Goal: Contribute content: Contribute content

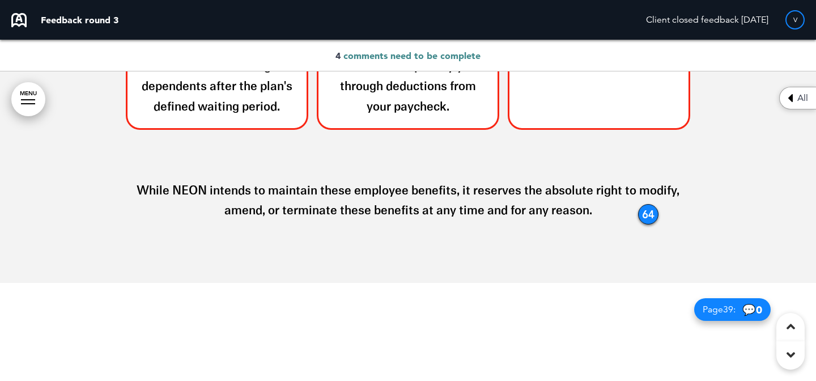
click at [651, 215] on div "64" at bounding box center [648, 214] width 20 height 20
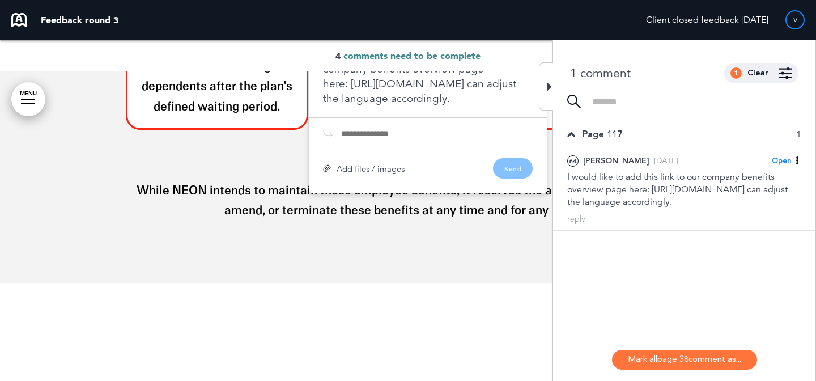
click at [455, 57] on span "comments need to be complete" at bounding box center [411, 55] width 137 height 11
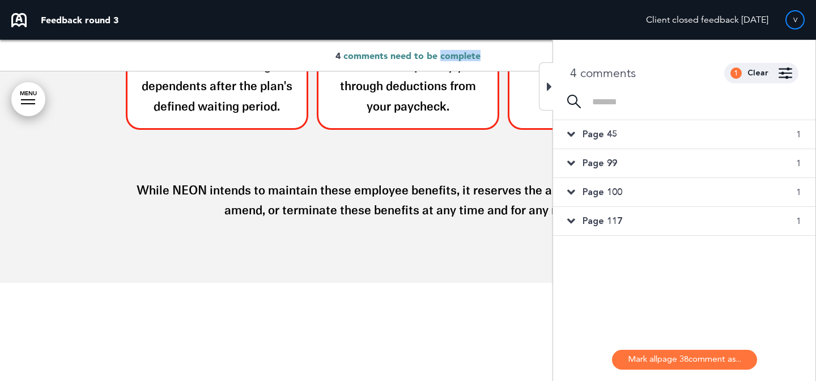
click at [455, 57] on span "comments need to be complete" at bounding box center [411, 55] width 137 height 11
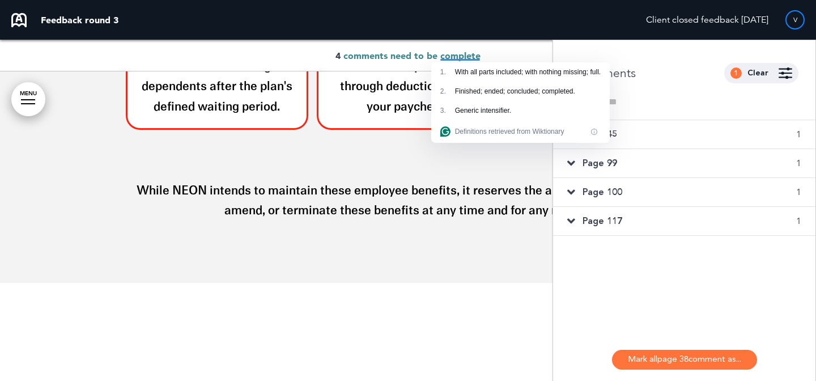
click at [631, 138] on div "Page 45 1" at bounding box center [684, 134] width 262 height 28
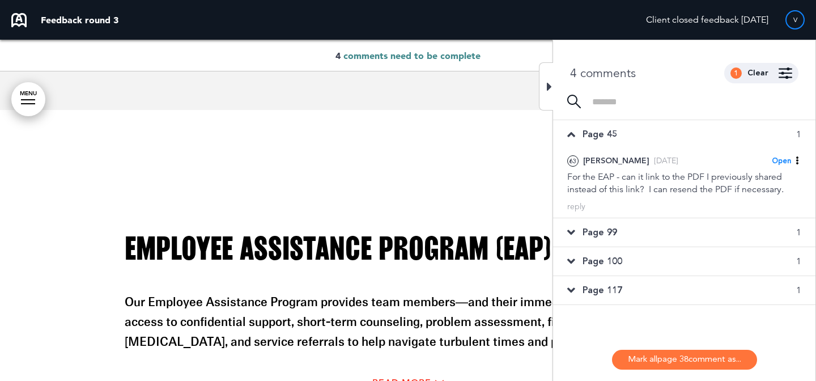
scroll to position [20262, 0]
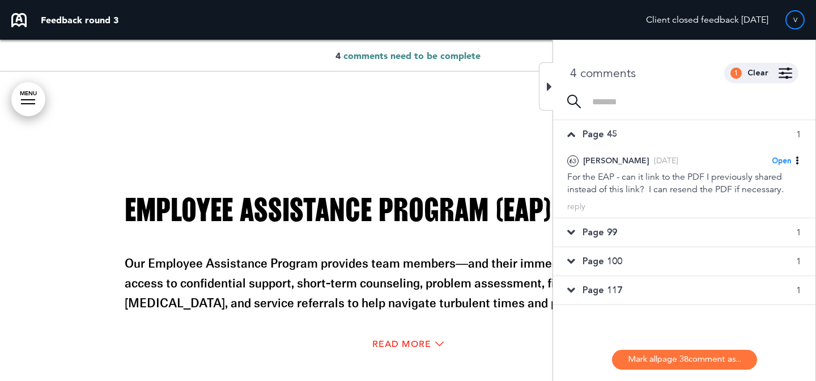
click at [671, 220] on div "Page 99 1" at bounding box center [684, 232] width 262 height 28
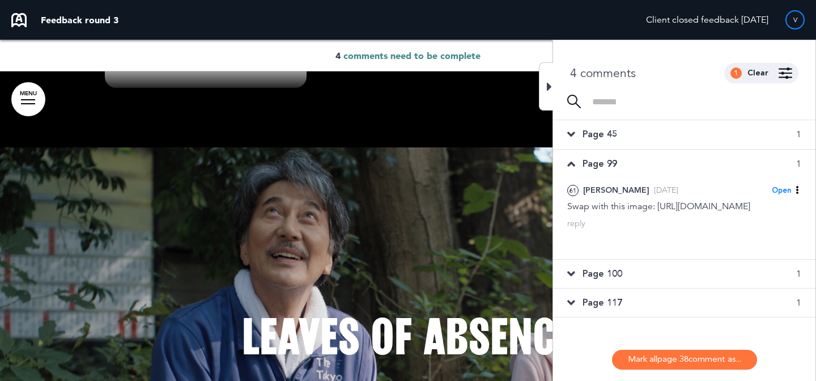
scroll to position [24515, 0]
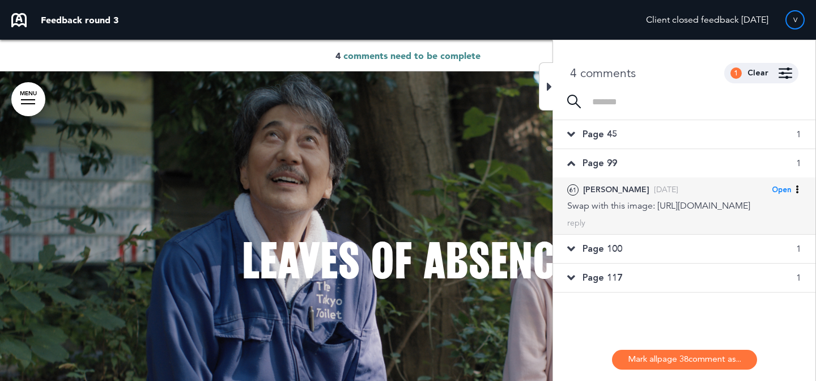
click at [785, 186] on span "Open" at bounding box center [781, 190] width 19 height 10
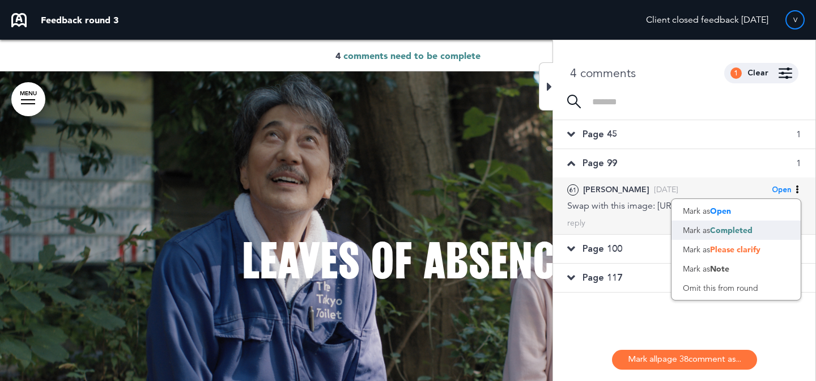
click at [749, 231] on span "Completed" at bounding box center [731, 230] width 43 height 10
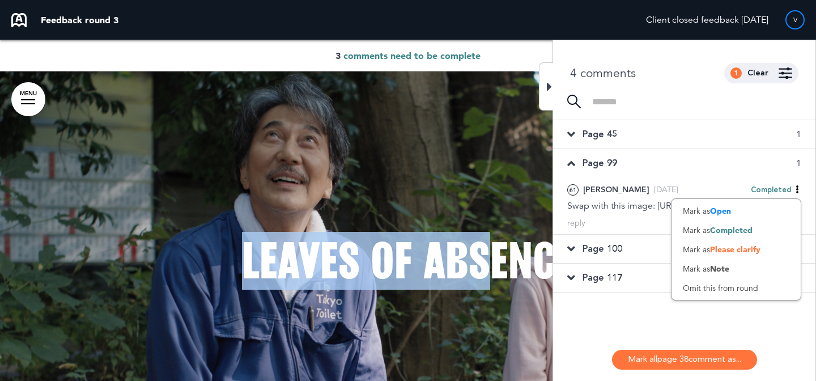
drag, startPoint x: 489, startPoint y: 256, endPoint x: 223, endPoint y: 248, distance: 265.9
click at [223, 248] on h1 "Leaves of Absence" at bounding box center [408, 261] width 567 height 48
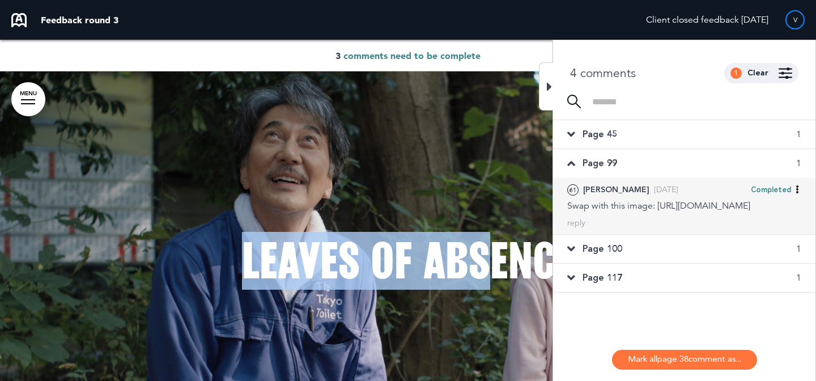
copy span "Leaves of Abs"
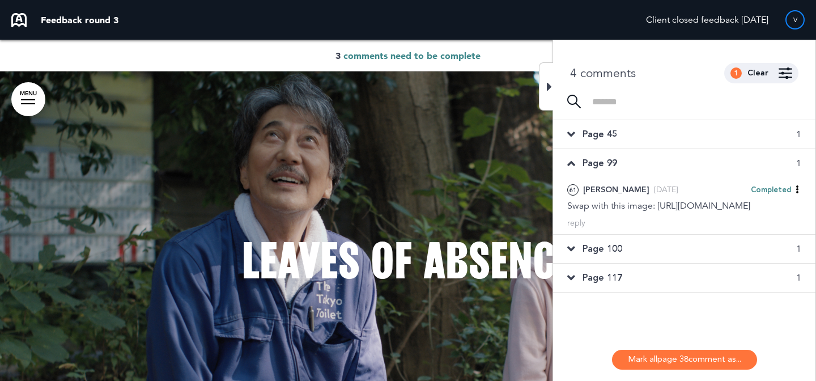
click at [638, 263] on div "Page 100 1" at bounding box center [684, 249] width 262 height 28
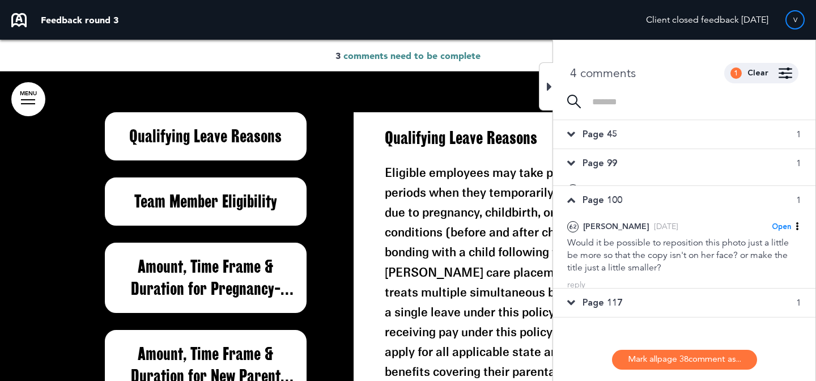
scroll to position [33046, 0]
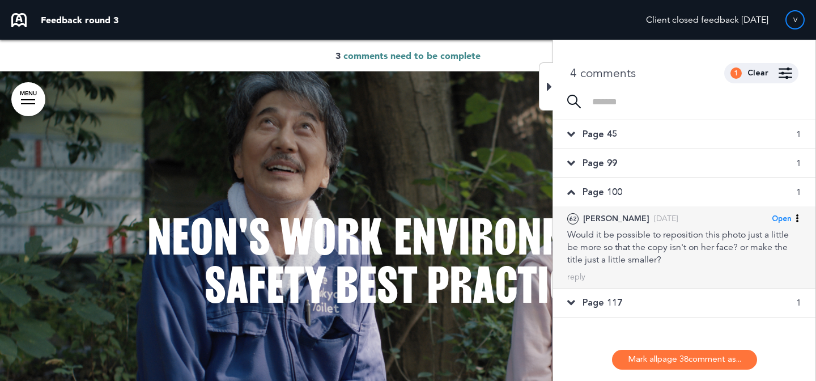
click at [785, 219] on span "Open" at bounding box center [781, 219] width 19 height 10
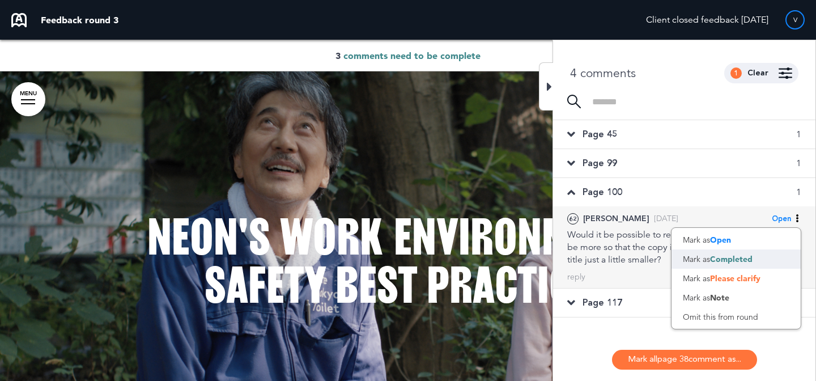
click at [750, 254] on span "Completed" at bounding box center [731, 259] width 43 height 10
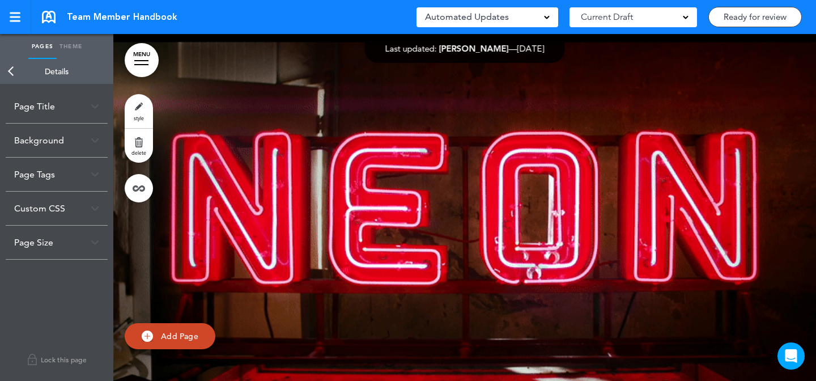
scroll to position [28086, 0]
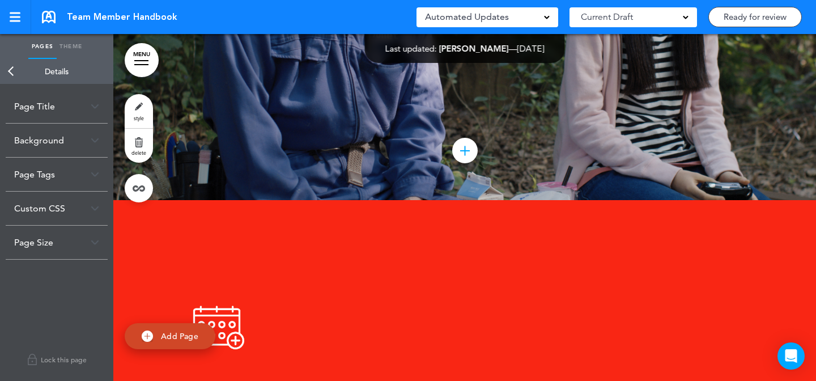
click at [141, 114] on span "style" at bounding box center [139, 117] width 10 height 7
click at [66, 152] on div "Background" at bounding box center [57, 140] width 102 height 33
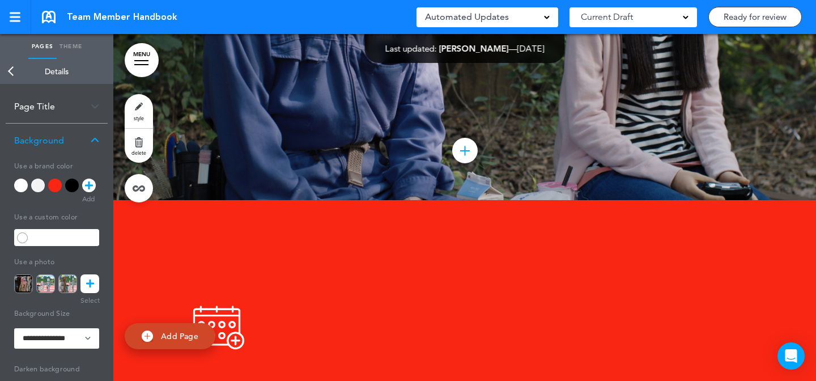
click at [27, 282] on img at bounding box center [23, 283] width 19 height 19
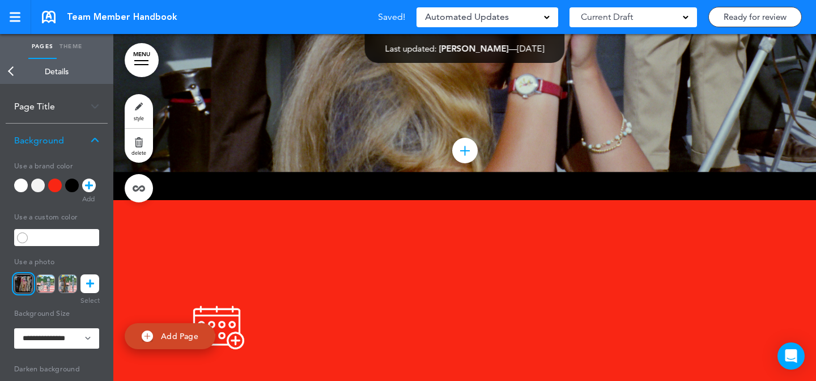
click at [48, 282] on img at bounding box center [45, 283] width 19 height 19
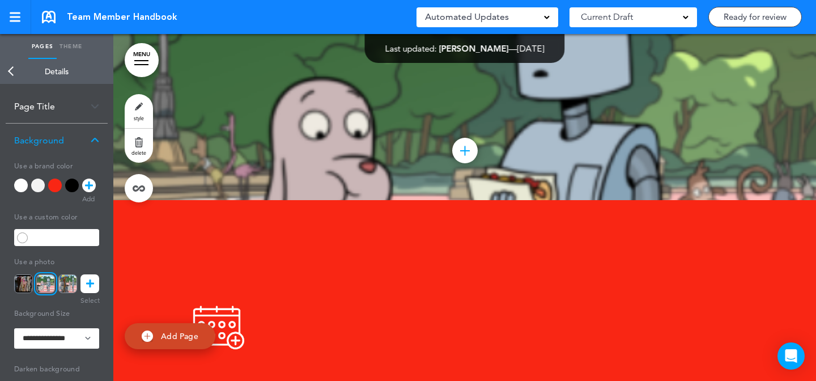
click at [31, 283] on img at bounding box center [23, 283] width 19 height 19
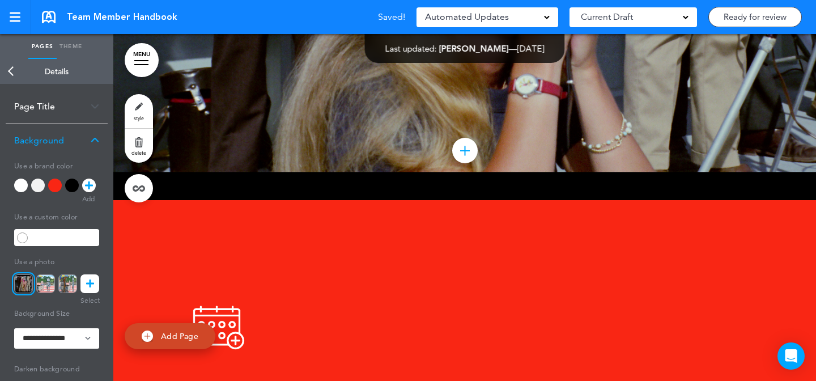
click at [86, 280] on icon at bounding box center [90, 283] width 8 height 19
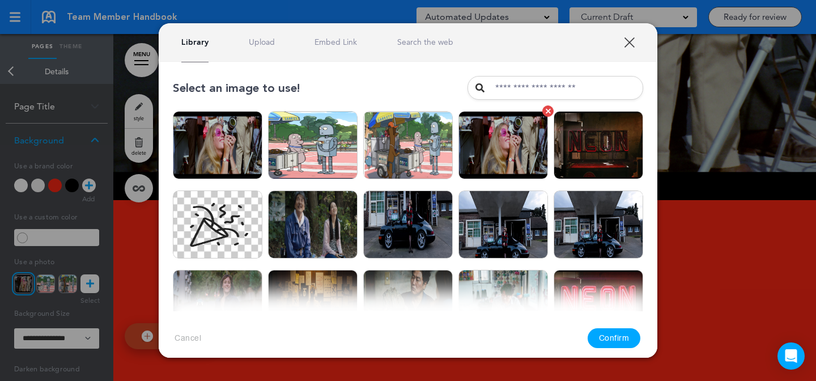
click at [502, 162] on img at bounding box center [504, 145] width 90 height 68
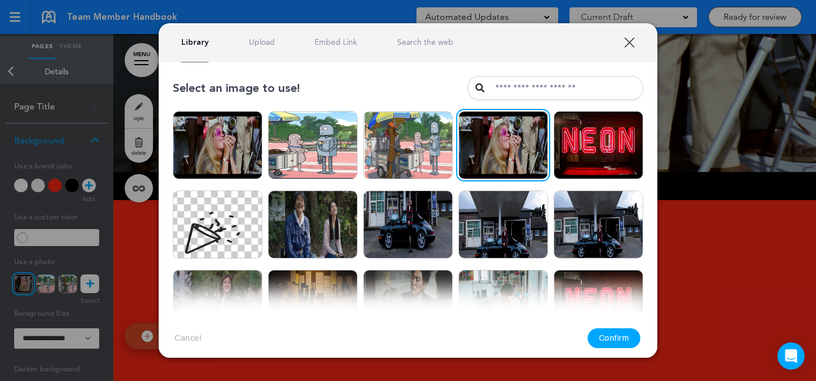
click at [623, 342] on button "Confirm" at bounding box center [614, 338] width 53 height 20
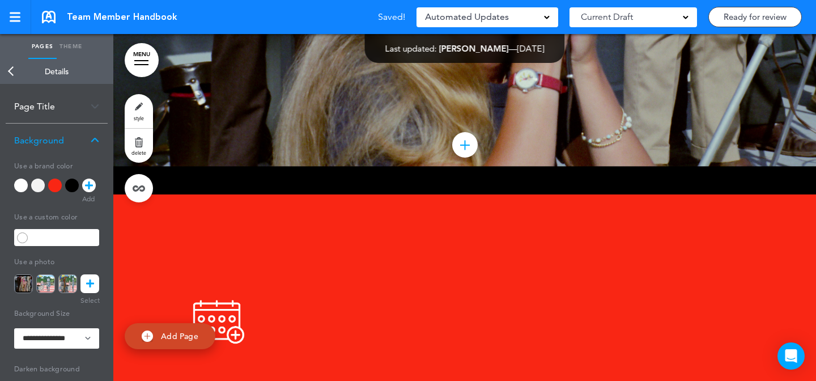
scroll to position [28107, 0]
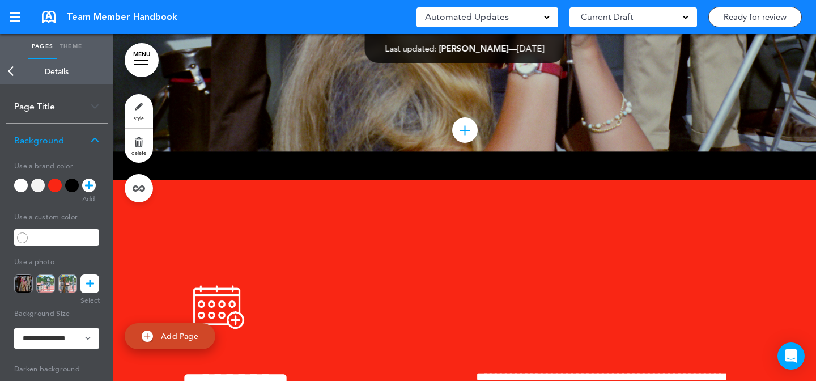
click at [91, 279] on icon at bounding box center [90, 283] width 8 height 19
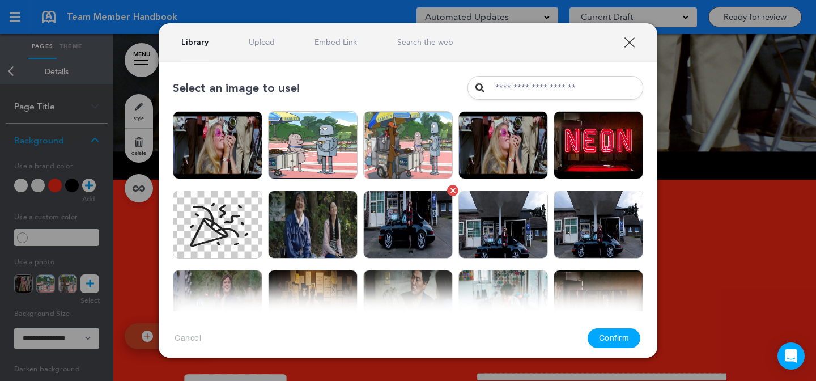
click at [420, 210] on img at bounding box center [408, 224] width 90 height 68
click at [619, 333] on button "Confirm" at bounding box center [614, 338] width 53 height 20
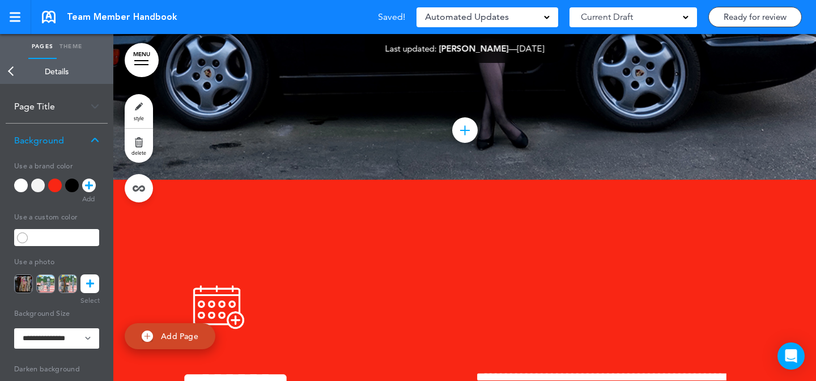
click at [91, 282] on icon at bounding box center [90, 283] width 8 height 19
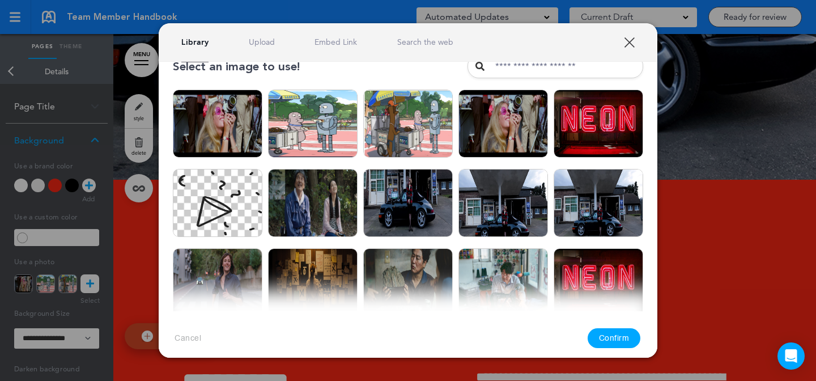
scroll to position [0, 0]
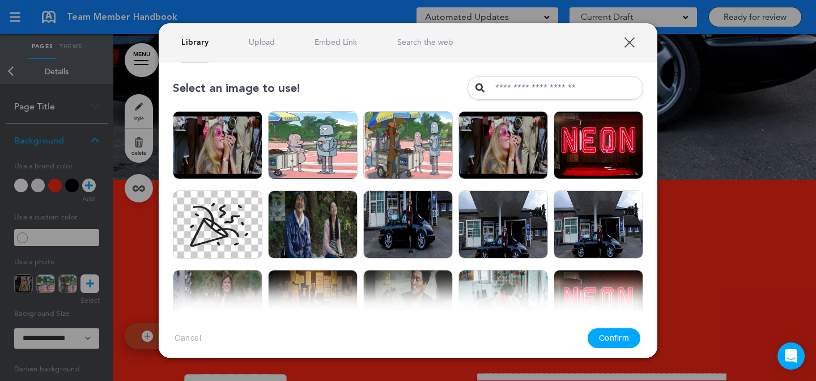
drag, startPoint x: 330, startPoint y: 216, endPoint x: 623, endPoint y: 1, distance: 363.2
click at [0, 0] on div "**********" at bounding box center [408, 190] width 816 height 381
click at [627, 43] on link "XXX" at bounding box center [629, 42] width 11 height 11
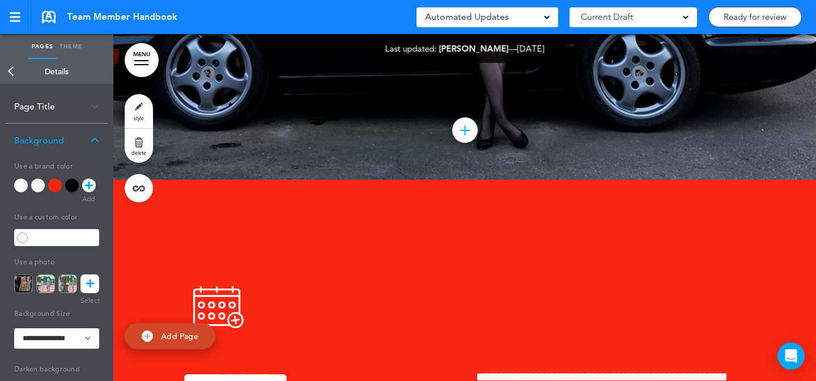
click at [149, 63] on link "MENU" at bounding box center [142, 60] width 34 height 34
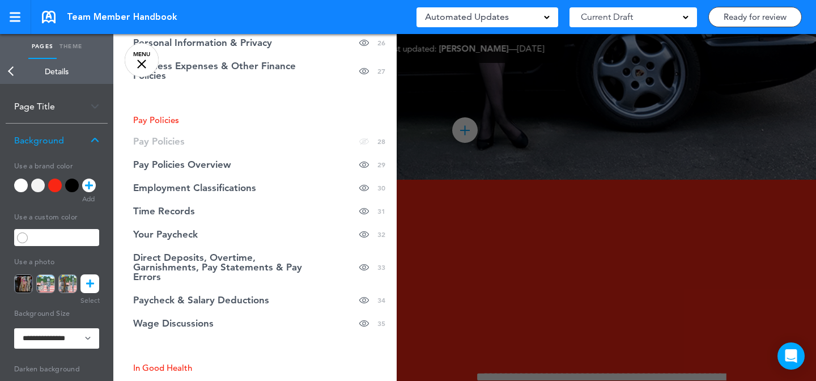
scroll to position [776, 0]
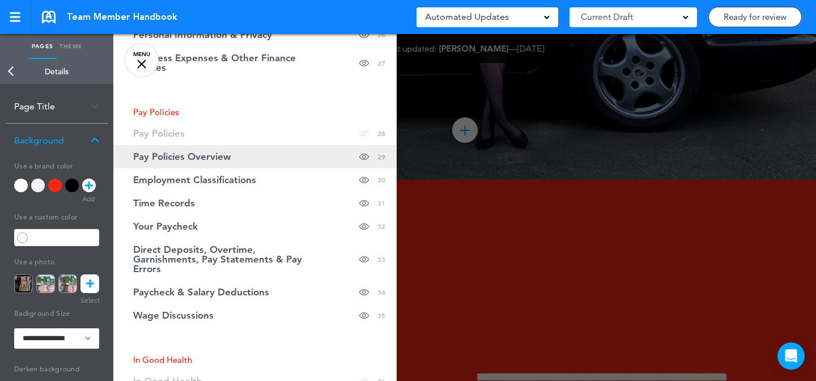
click at [275, 158] on link "Pay Policies Overview Hide page in table of contents 29" at bounding box center [254, 156] width 283 height 23
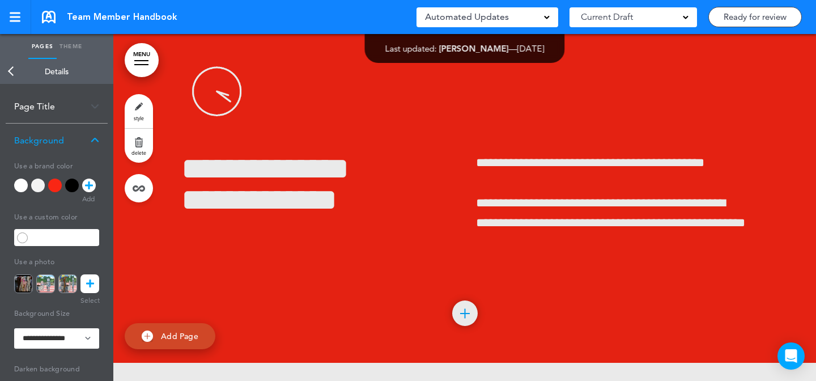
scroll to position [17290, 0]
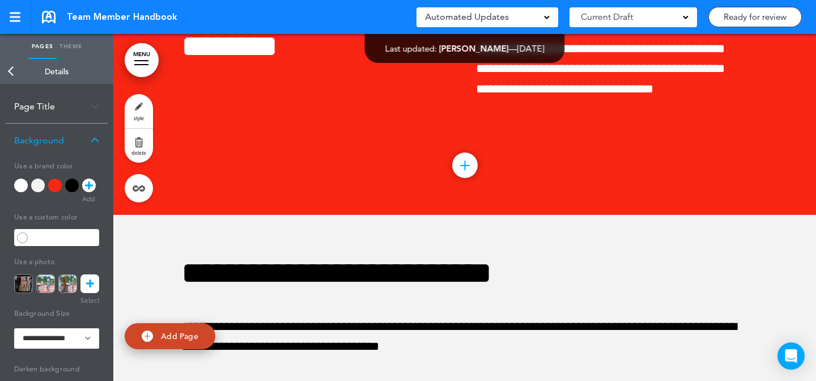
click at [141, 63] on link "MENU" at bounding box center [142, 60] width 34 height 34
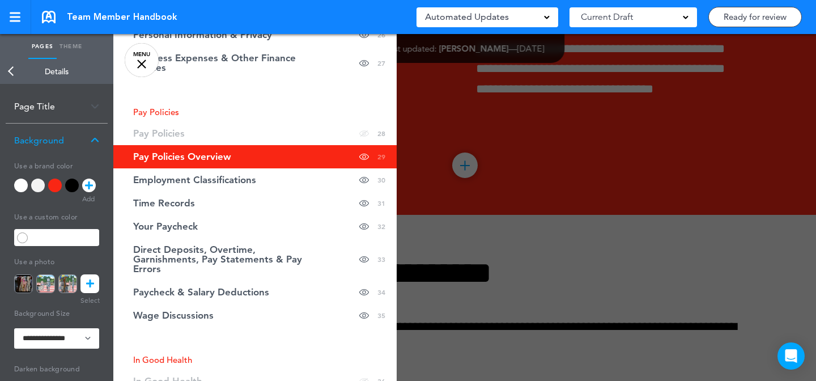
click at [466, 163] on div at bounding box center [521, 190] width 816 height 381
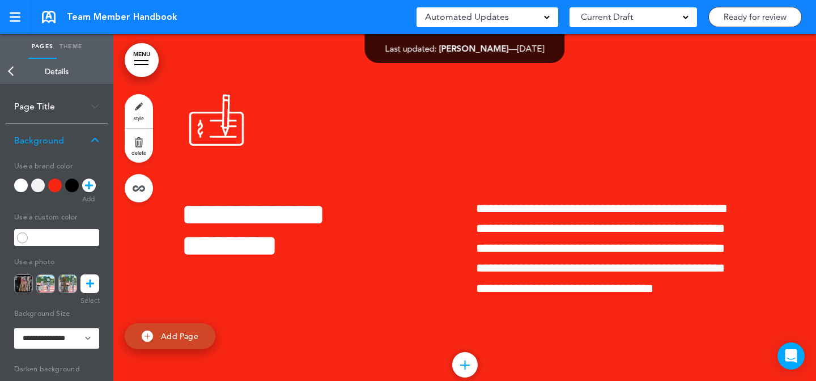
scroll to position [17041, 0]
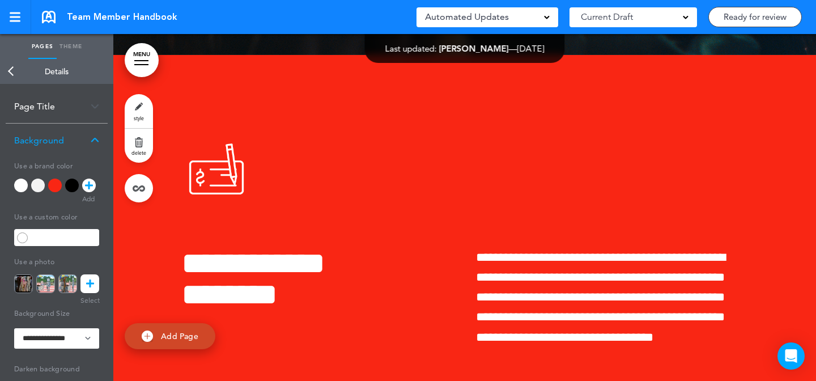
click at [136, 52] on link "MENU" at bounding box center [142, 60] width 34 height 34
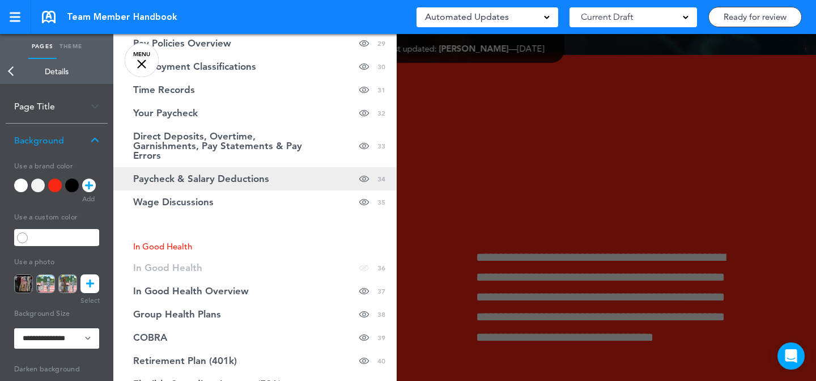
scroll to position [902, 0]
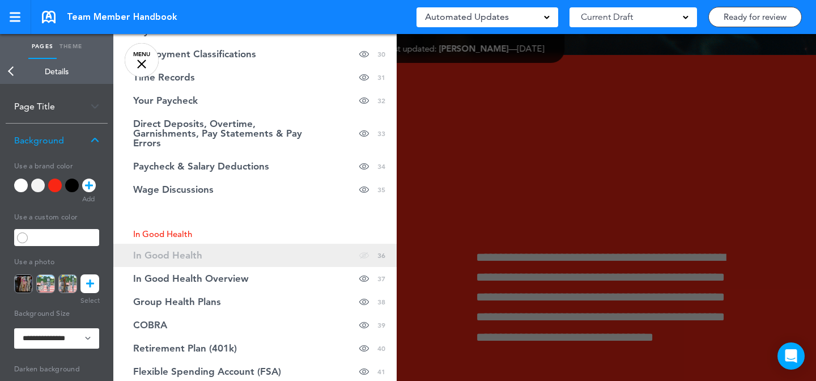
click at [244, 252] on link "In Good Health Hide page in table of contents 36" at bounding box center [254, 255] width 283 height 23
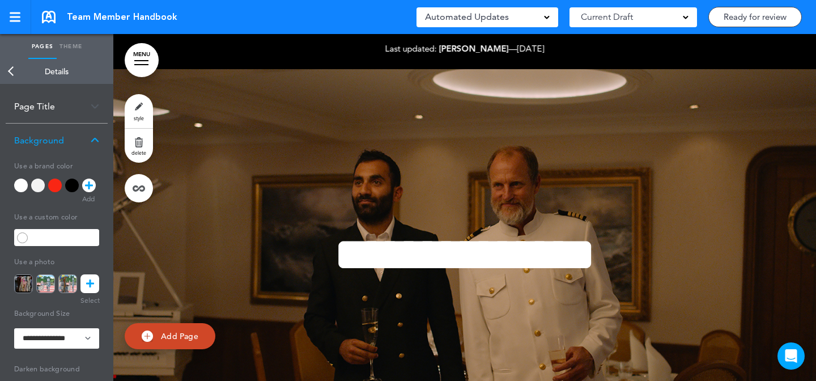
scroll to position [20877, 0]
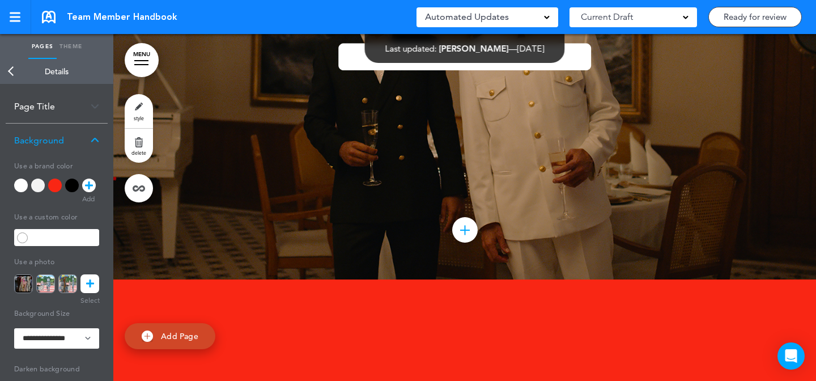
click at [149, 66] on link "MENU" at bounding box center [142, 60] width 34 height 34
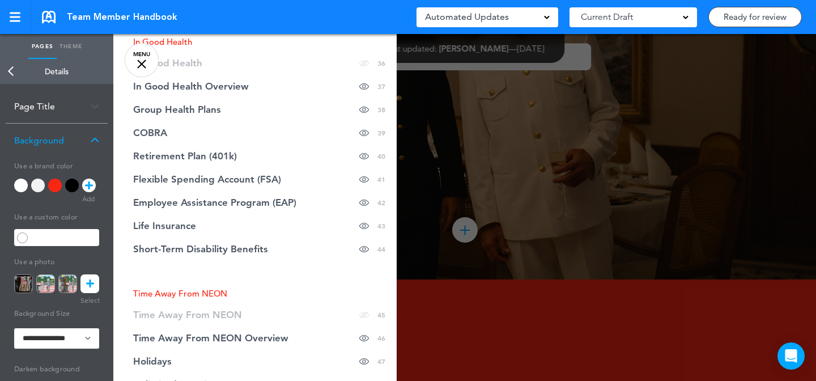
scroll to position [1152, 0]
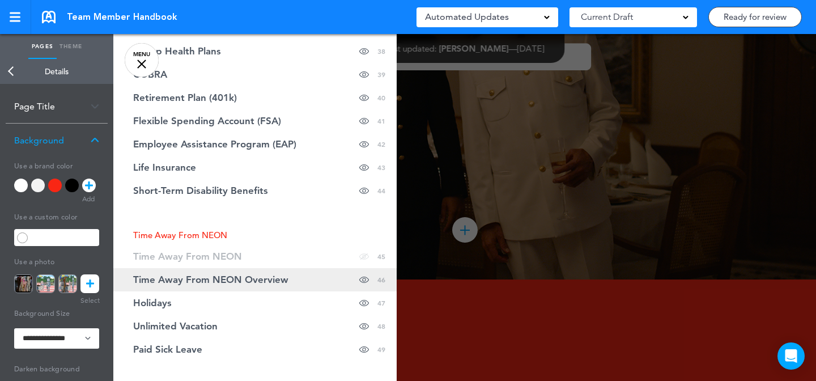
click at [245, 275] on span "Time Away From NEON Overview" at bounding box center [210, 280] width 155 height 10
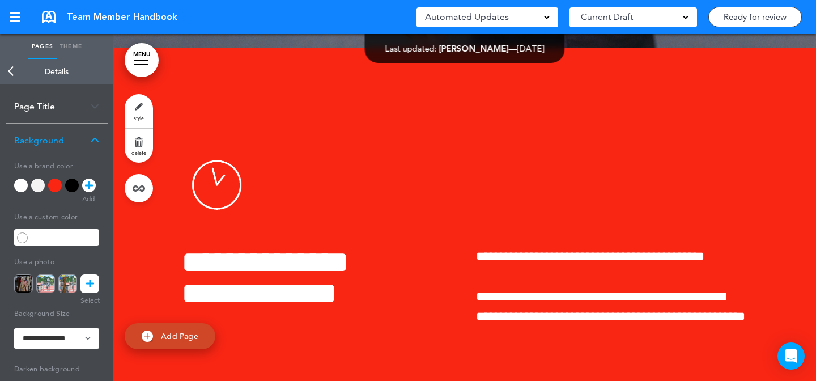
scroll to position [25003, 0]
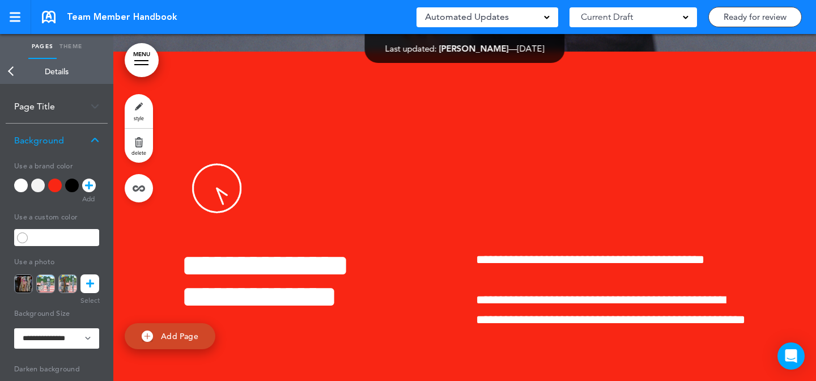
click at [151, 61] on link "MENU" at bounding box center [142, 60] width 34 height 34
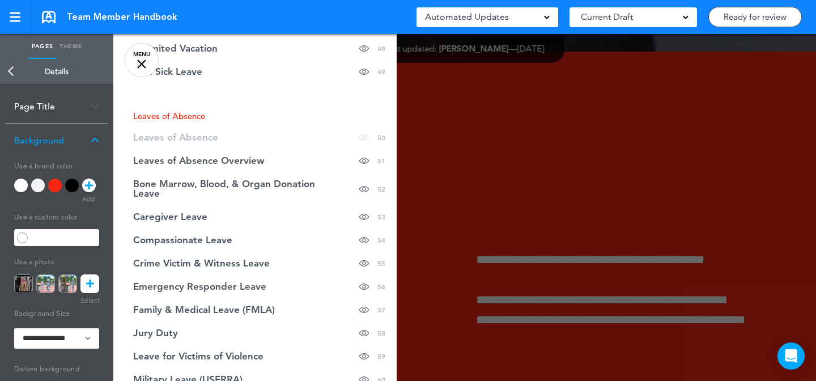
scroll to position [1423, 0]
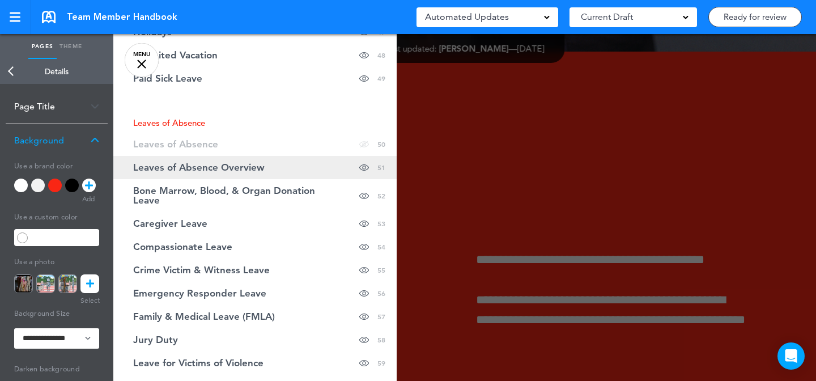
click at [330, 162] on link "Leaves of Absence Overview Hide page in table of contents 51" at bounding box center [254, 167] width 283 height 23
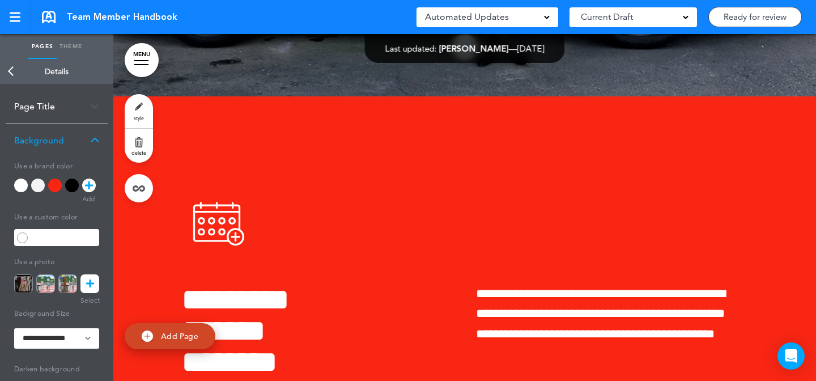
scroll to position [28166, 0]
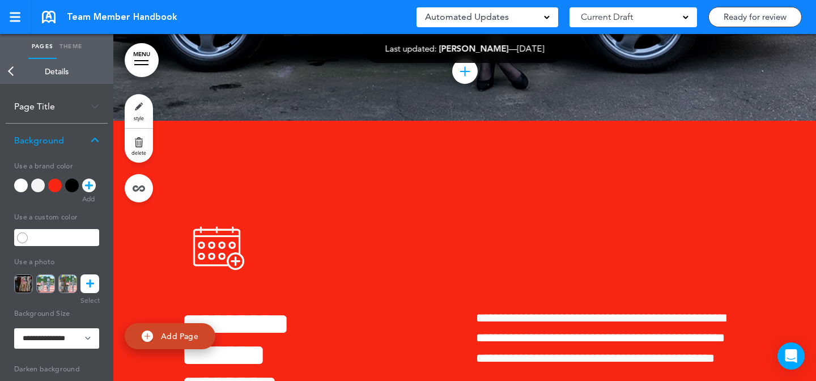
click at [139, 54] on link "MENU" at bounding box center [142, 60] width 34 height 34
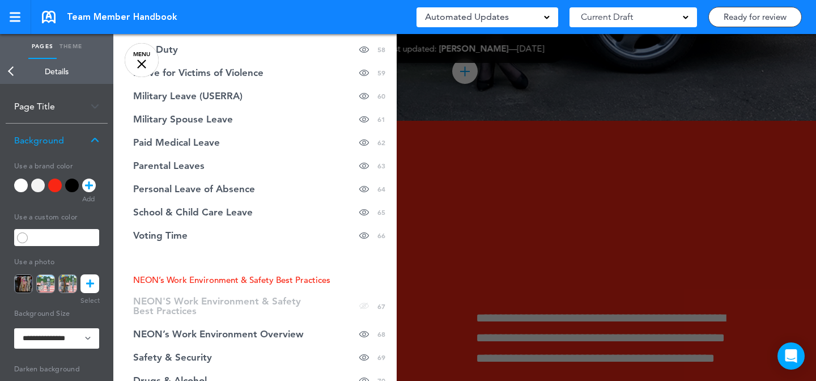
scroll to position [1720, 0]
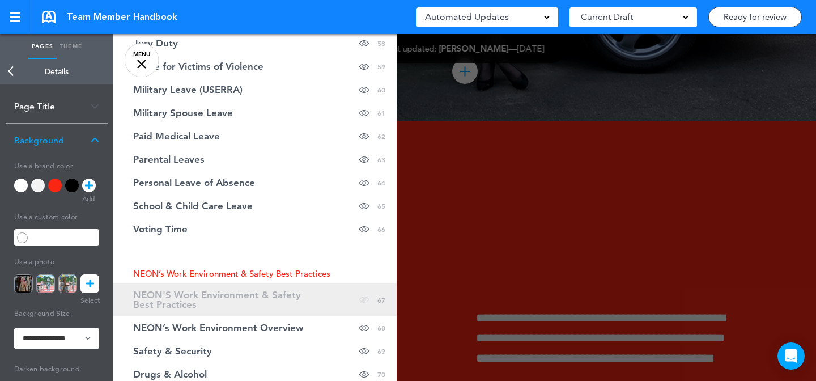
click at [220, 298] on span "NEON'S Work Environment & Safety Best Practices" at bounding box center [226, 299] width 187 height 19
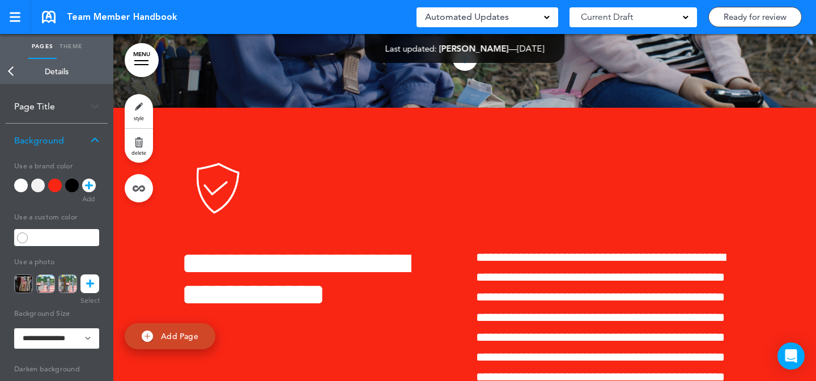
scroll to position [40944, 0]
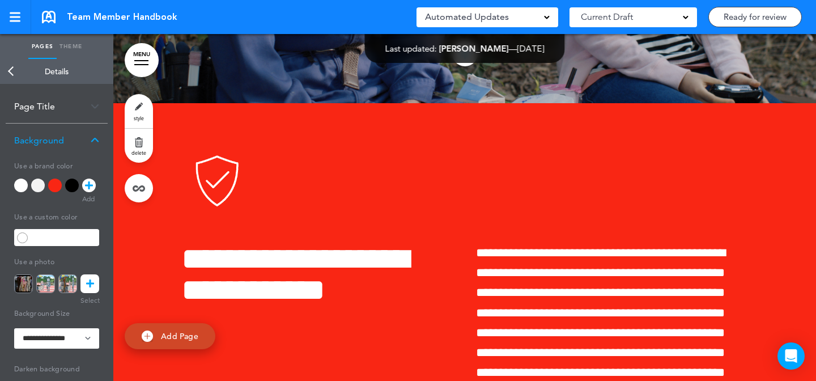
click at [142, 107] on link "style" at bounding box center [139, 111] width 28 height 34
click at [86, 285] on icon at bounding box center [90, 283] width 8 height 19
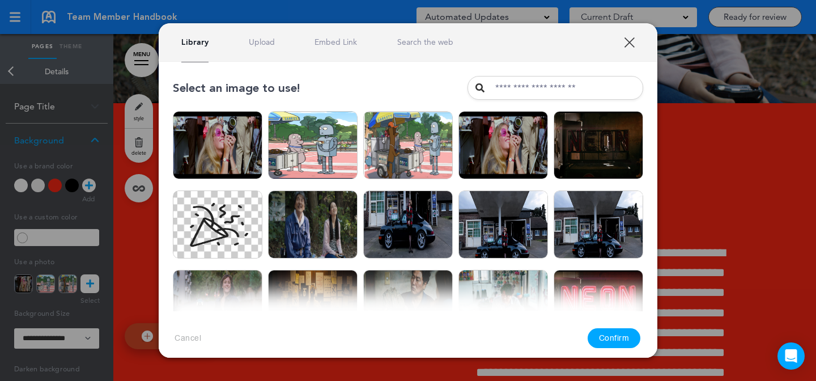
click at [274, 42] on link "Upload" at bounding box center [262, 42] width 26 height 11
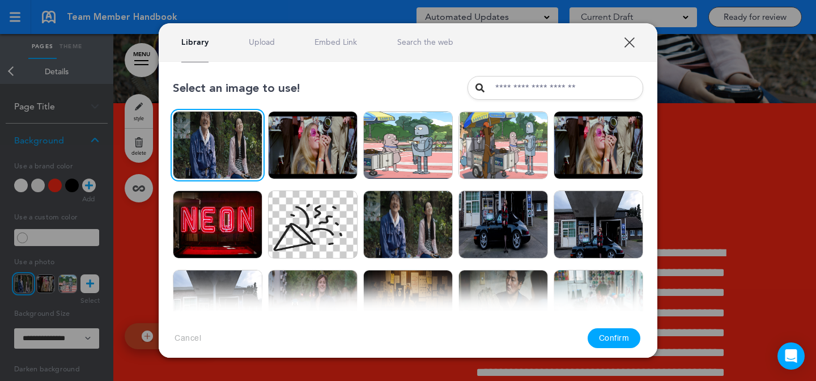
click at [612, 332] on button "Confirm" at bounding box center [614, 338] width 53 height 20
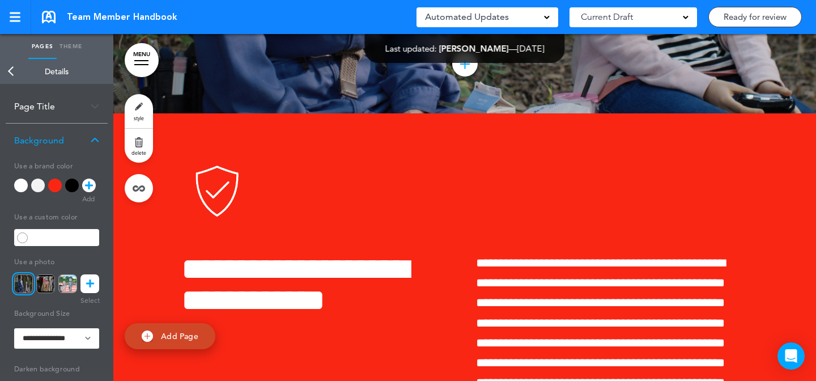
scroll to position [40931, 0]
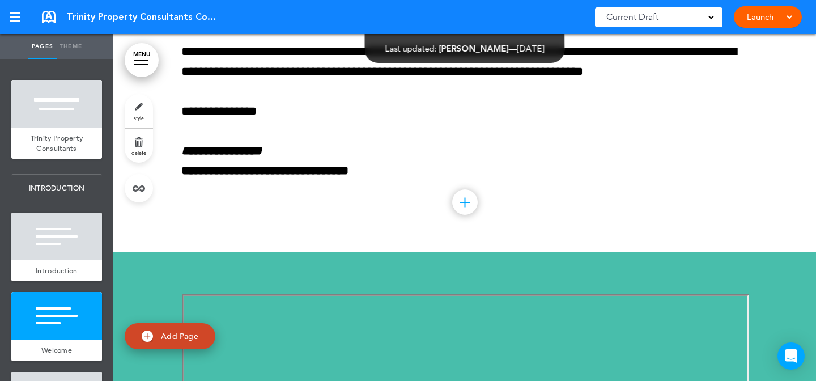
scroll to position [996, 0]
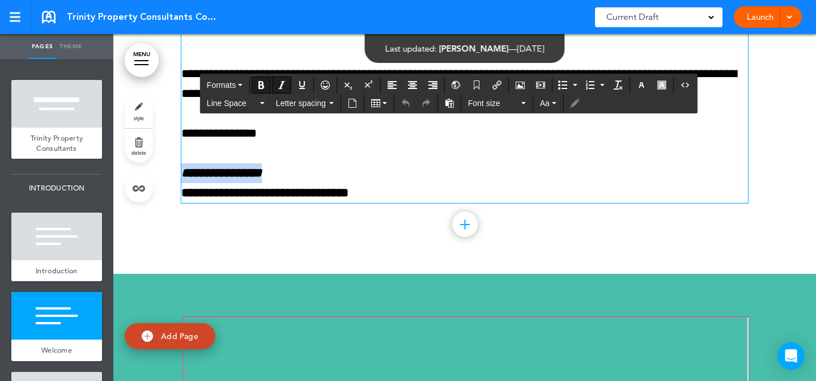
drag, startPoint x: 286, startPoint y: 166, endPoint x: 162, endPoint y: 166, distance: 123.6
copy em "**********"
click at [525, 80] on icon "Airmason image" at bounding box center [520, 84] width 9 height 9
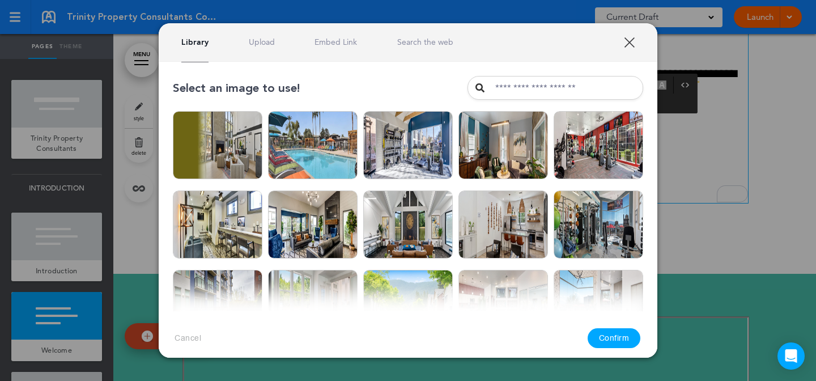
click at [269, 44] on link "Upload" at bounding box center [262, 42] width 26 height 11
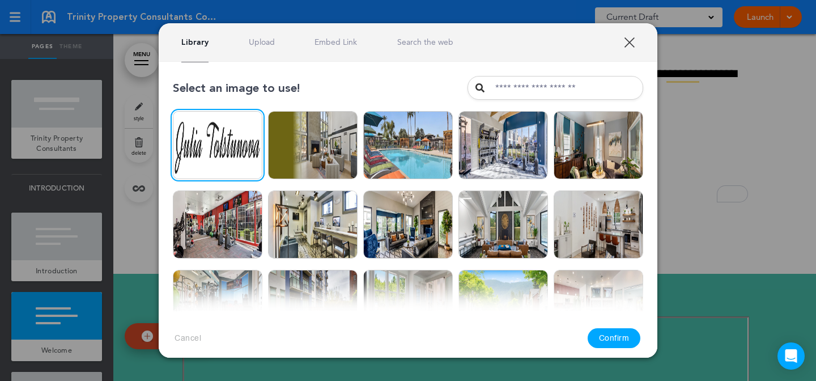
click at [618, 334] on button "Confirm" at bounding box center [614, 338] width 53 height 20
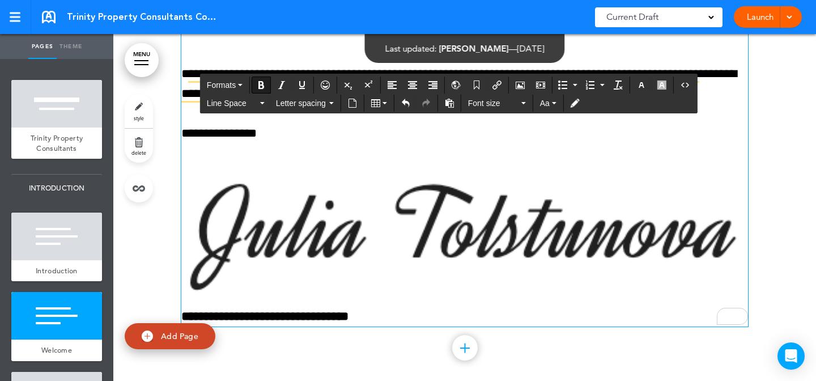
click at [533, 223] on img "To enrich screen reader interactions, please activate Accessibility in Grammarl…" at bounding box center [464, 231] width 567 height 137
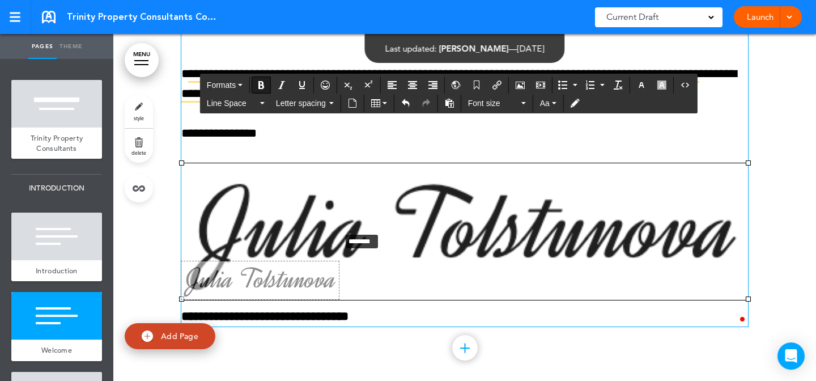
drag, startPoint x: 746, startPoint y: 163, endPoint x: 338, endPoint y: 231, distance: 414.3
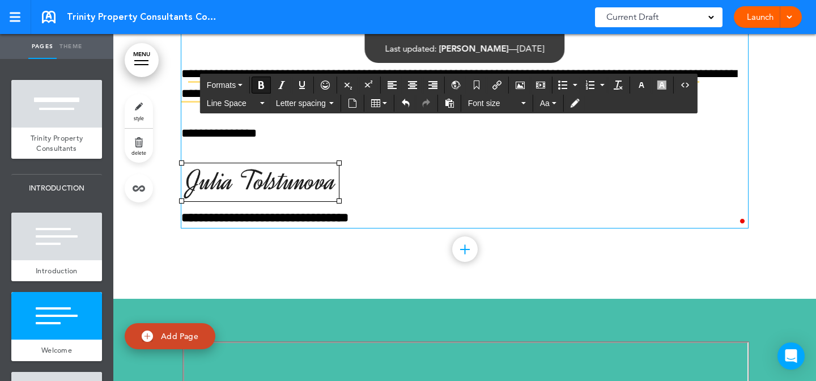
click at [389, 201] on p "**********" at bounding box center [464, 195] width 567 height 65
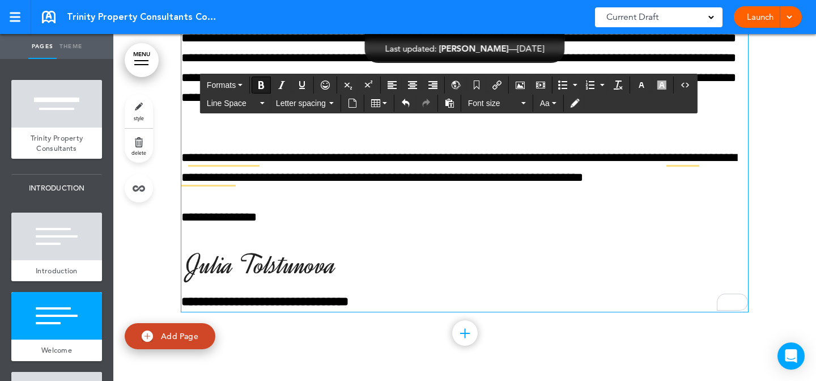
scroll to position [911, 0]
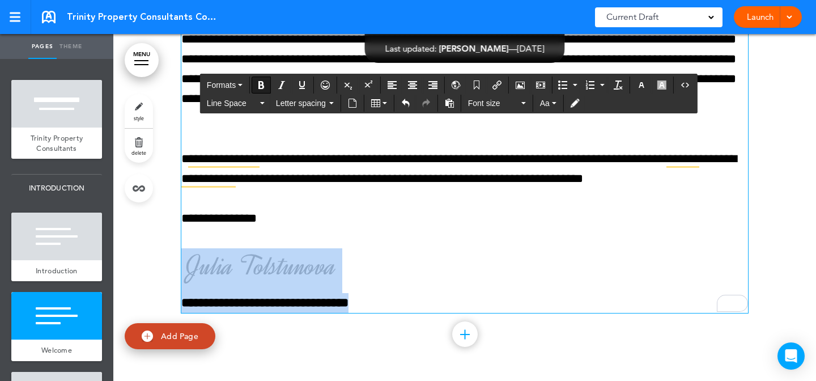
drag, startPoint x: 394, startPoint y: 298, endPoint x: 397, endPoint y: 288, distance: 10.6
click at [397, 288] on p "**********" at bounding box center [464, 280] width 567 height 65
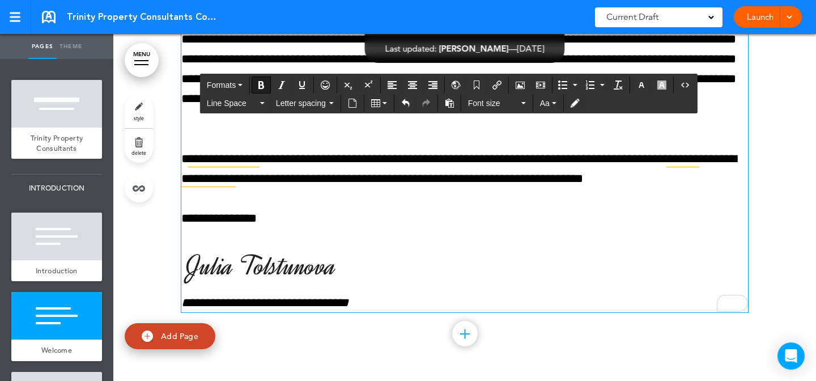
click at [398, 284] on p "**********" at bounding box center [464, 280] width 567 height 64
click at [322, 270] on img "To enrich screen reader interactions, please activate Accessibility in Grammarl…" at bounding box center [260, 267] width 158 height 38
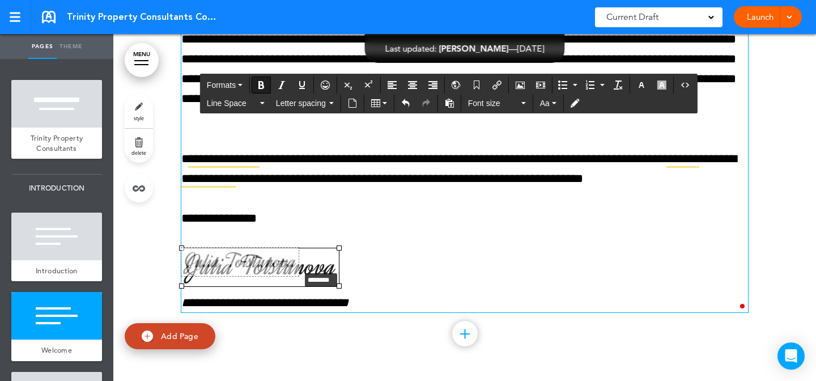
drag, startPoint x: 338, startPoint y: 285, endPoint x: 298, endPoint y: 270, distance: 42.5
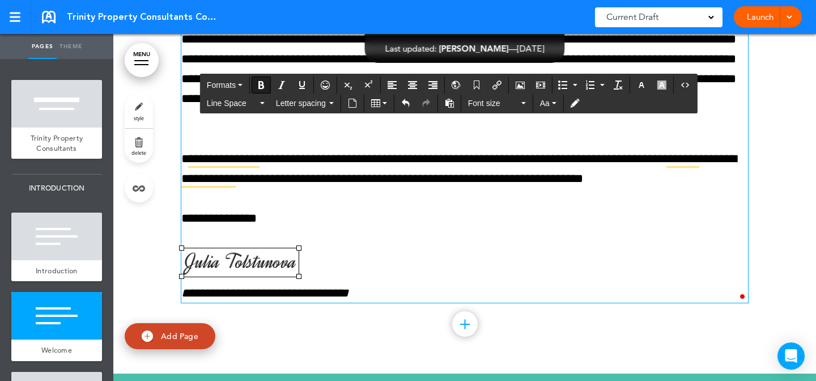
click at [380, 201] on div "**********" at bounding box center [464, 12] width 567 height 582
click at [763, 223] on div at bounding box center [464, 25] width 703 height 695
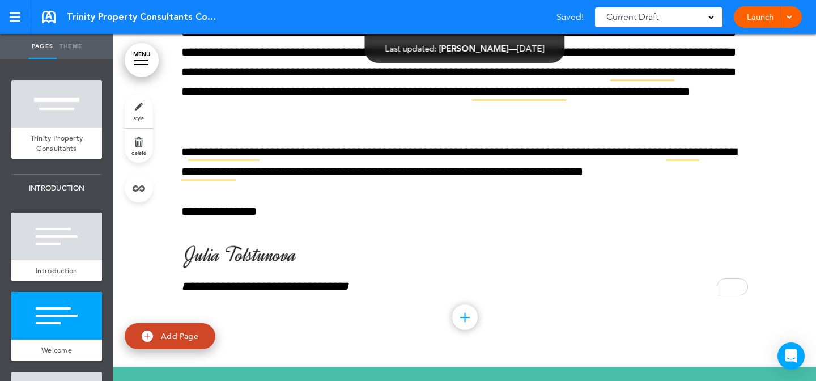
scroll to position [897, 0]
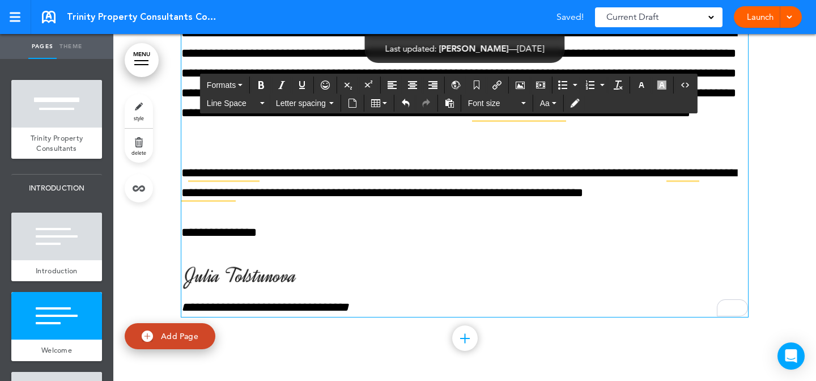
click at [273, 277] on img "To enrich screen reader interactions, please activate Accessibility in Grammarl…" at bounding box center [239, 276] width 117 height 28
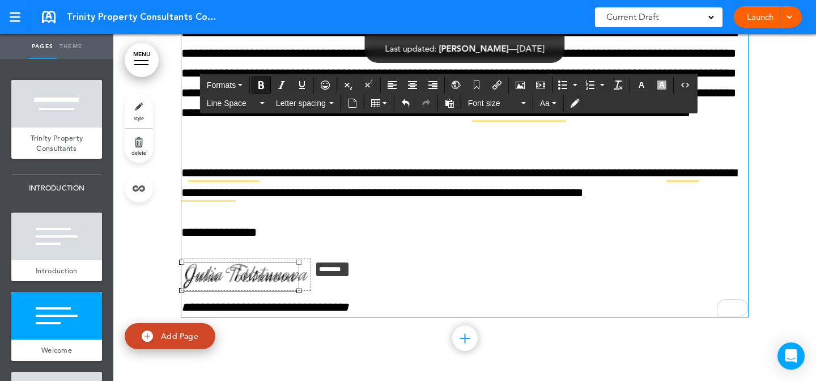
drag, startPoint x: 299, startPoint y: 261, endPoint x: 311, endPoint y: 259, distance: 12.1
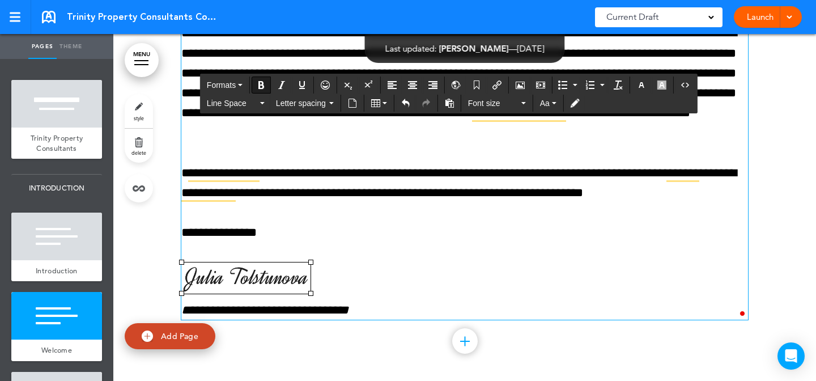
click at [405, 245] on div "**********" at bounding box center [464, 27] width 567 height 585
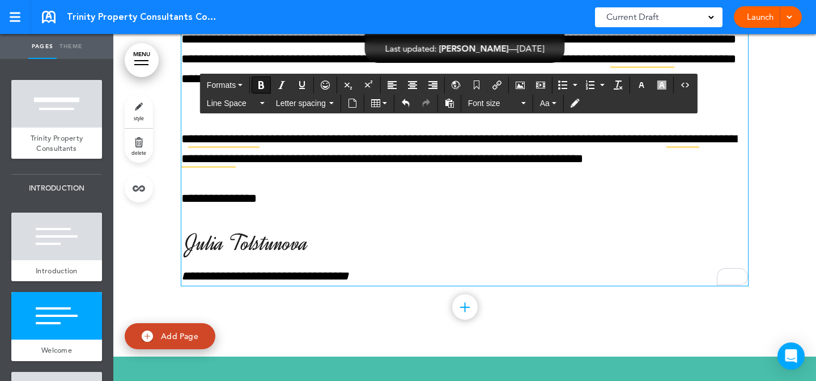
scroll to position [933, 0]
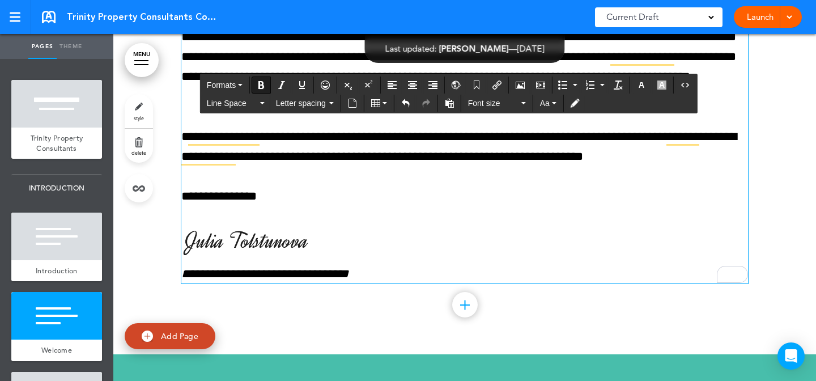
click at [290, 240] on img "To enrich screen reader interactions, please activate Accessibility in Grammarl…" at bounding box center [245, 241] width 129 height 31
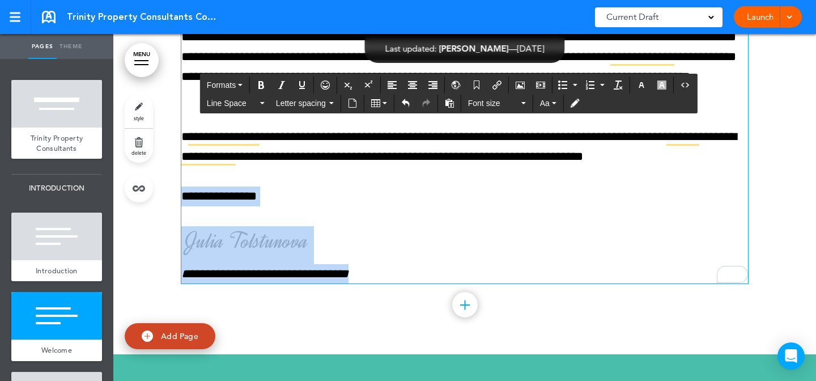
drag, startPoint x: 390, startPoint y: 271, endPoint x: 117, endPoint y: 188, distance: 285.1
click at [117, 188] on div "**********" at bounding box center [464, 5] width 703 height 698
copy div "**********"
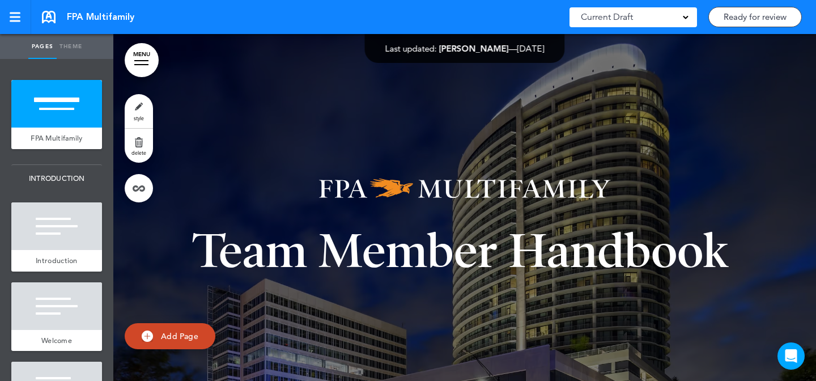
click at [188, 337] on span "Add Page" at bounding box center [179, 336] width 37 height 10
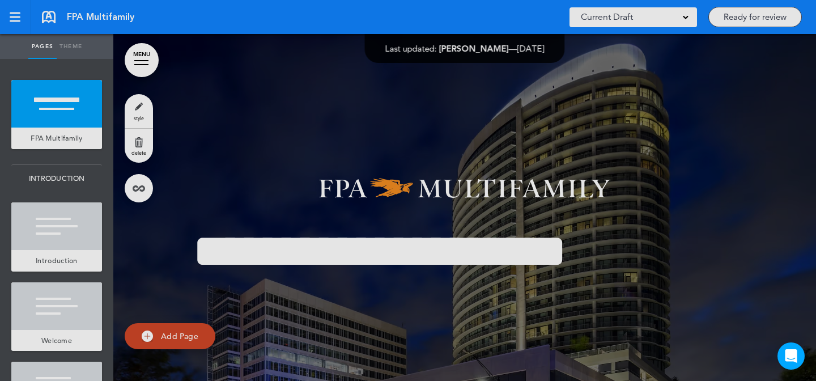
type input "********"
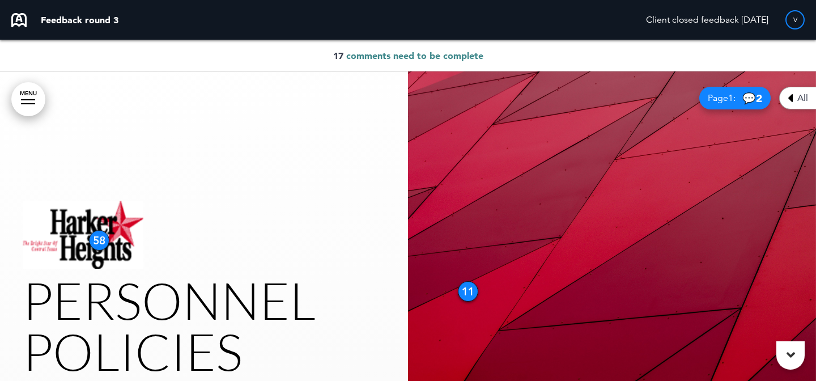
click at [467, 57] on span "comments need to be complete" at bounding box center [414, 55] width 137 height 11
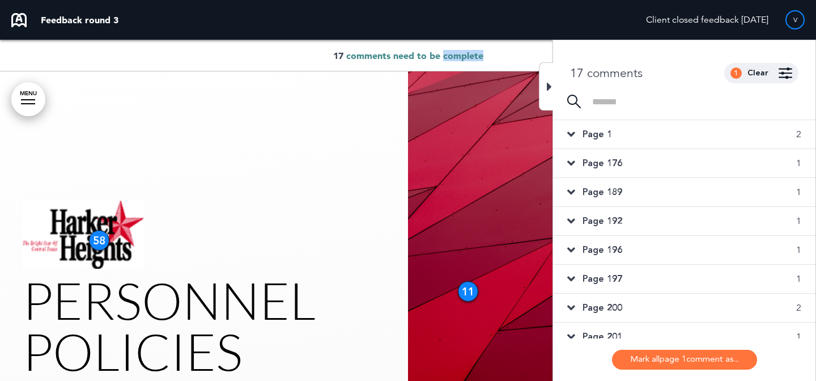
click at [467, 57] on span "comments need to be complete" at bounding box center [414, 55] width 137 height 11
click at [620, 134] on div "Page 1 2" at bounding box center [684, 134] width 262 height 28
click at [663, 164] on div "Page 176 1" at bounding box center [684, 163] width 262 height 28
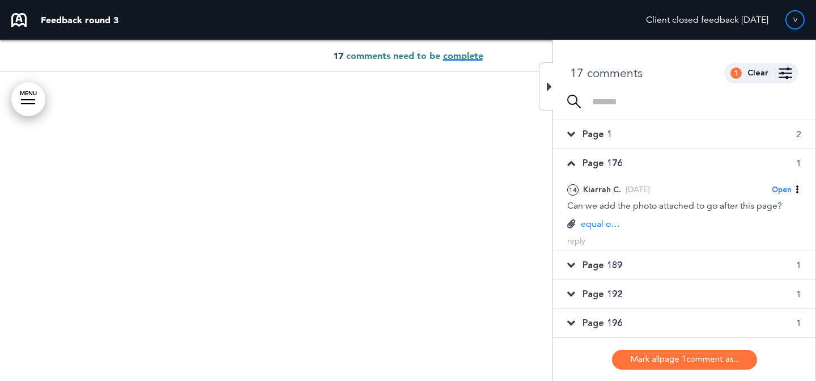
scroll to position [23052, 0]
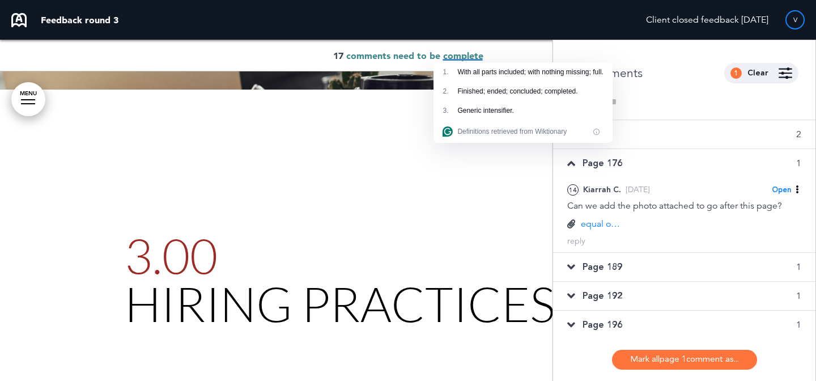
click at [644, 253] on div "Page 189 1" at bounding box center [684, 267] width 262 height 28
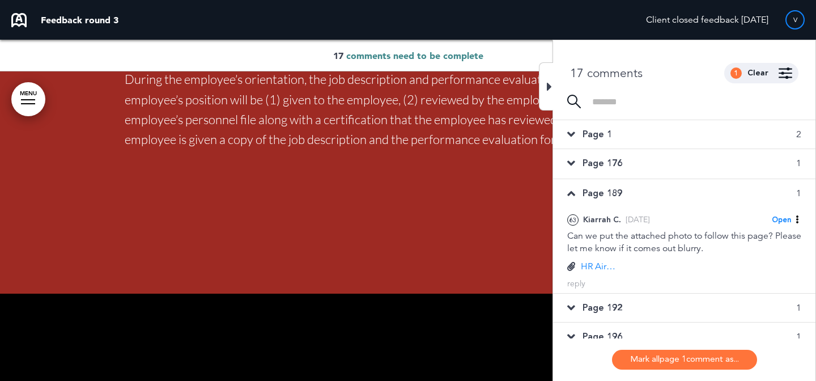
scroll to position [113178, 0]
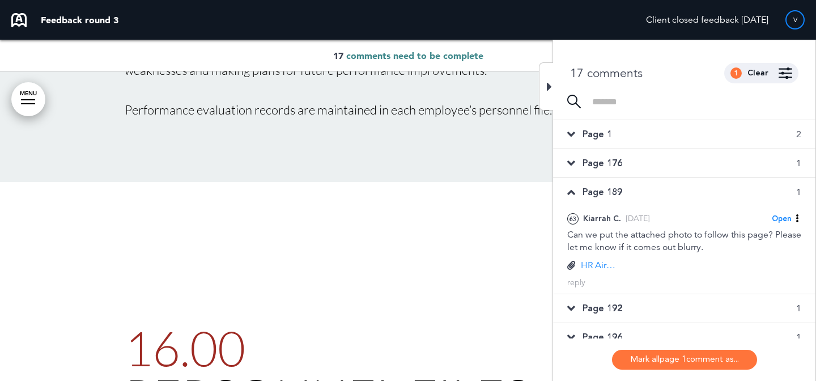
click at [639, 307] on div "Page 192 1" at bounding box center [684, 308] width 262 height 28
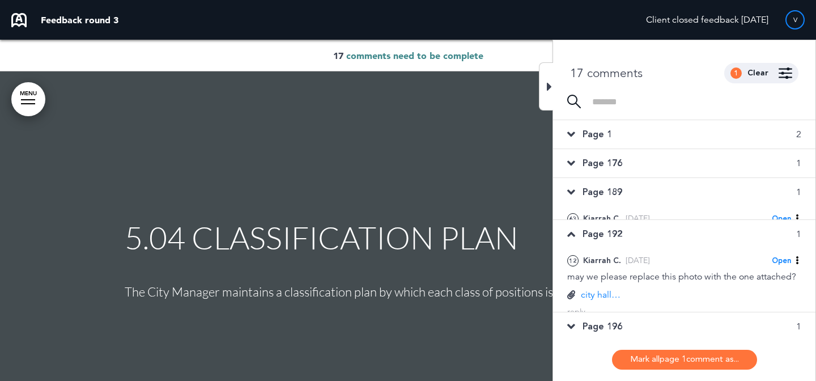
scroll to position [3061, 0]
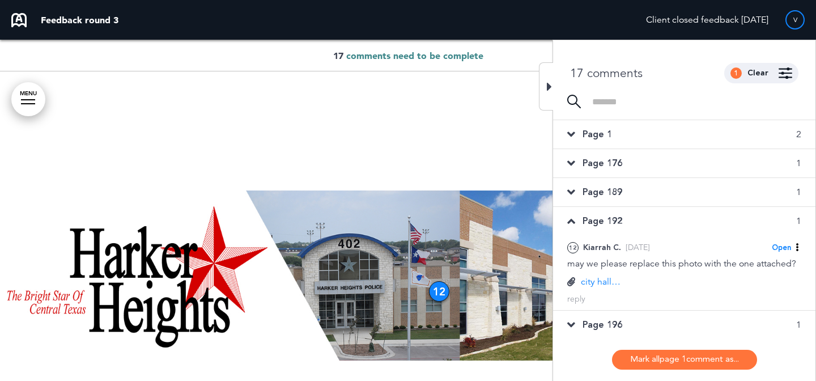
click at [629, 320] on div "Page 196 1" at bounding box center [684, 325] width 262 height 28
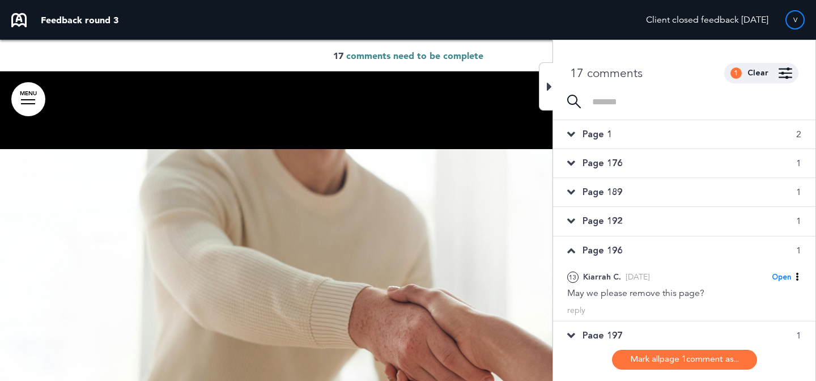
scroll to position [22644, 0]
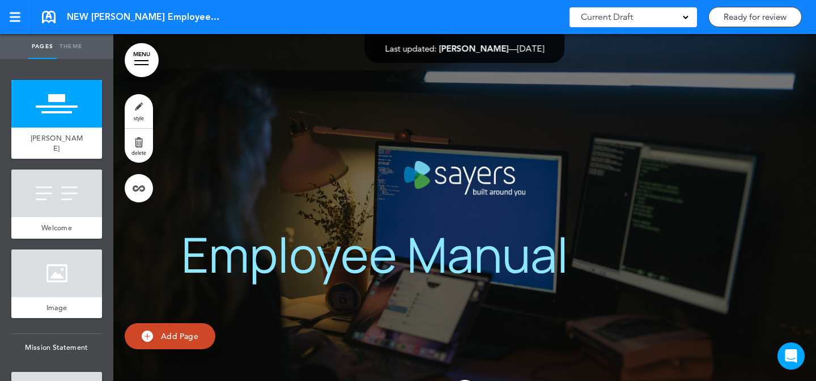
click at [442, 245] on span "Employee Manual" at bounding box center [374, 254] width 387 height 66
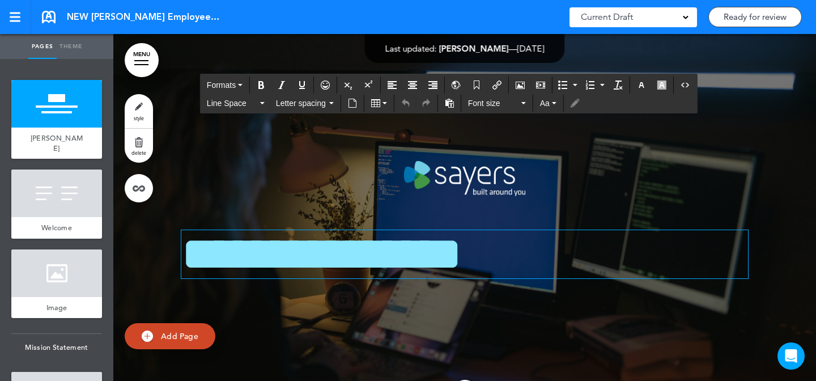
click at [404, 262] on span "**********" at bounding box center [321, 254] width 281 height 48
click at [417, 85] on icon "Align center" at bounding box center [412, 84] width 9 height 9
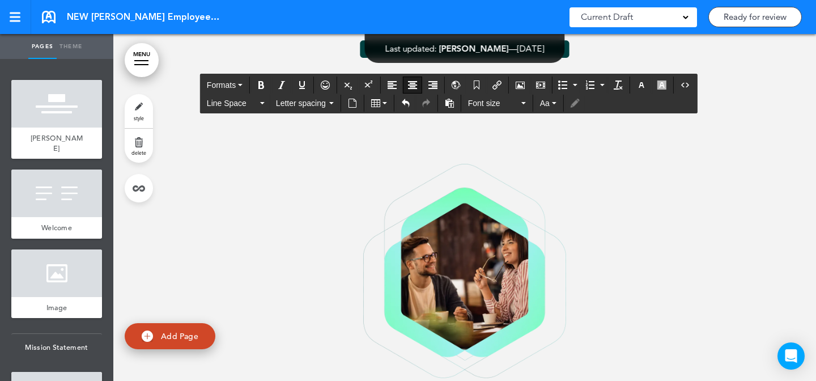
click at [425, 200] on img at bounding box center [464, 271] width 203 height 214
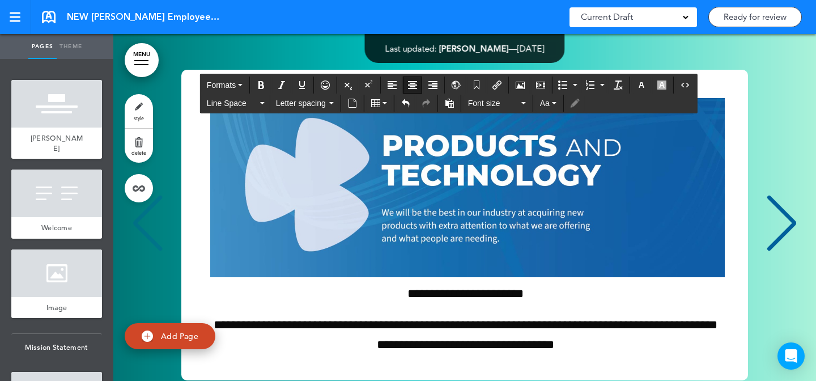
scroll to position [3727, 0]
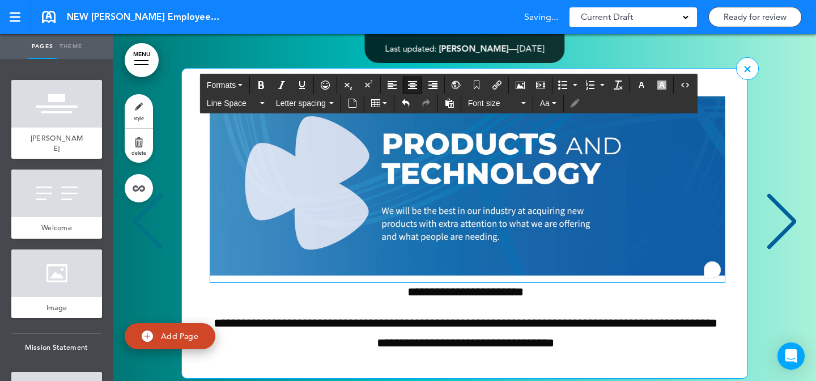
click at [448, 226] on img "To enrich screen reader interactions, please activate Accessibility in Grammarl…" at bounding box center [467, 131] width 515 height 290
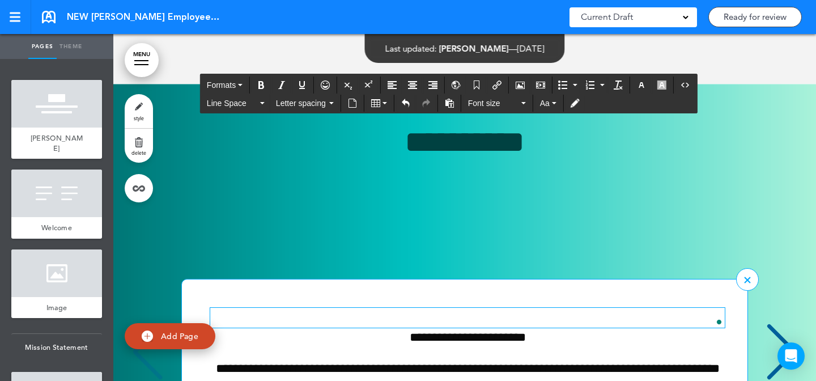
scroll to position [3775, 0]
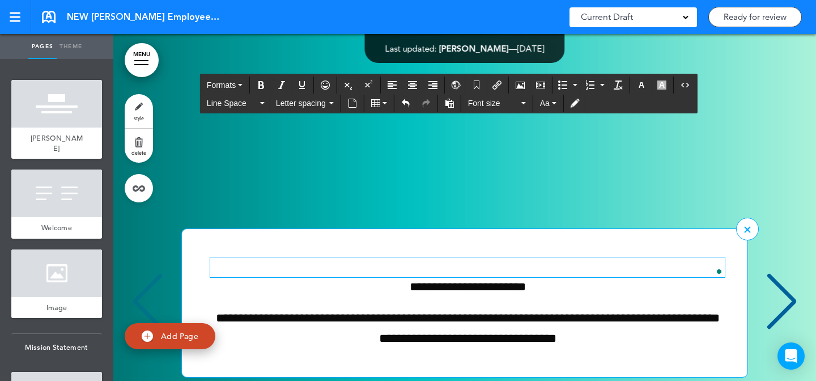
click at [494, 165] on div "**********" at bounding box center [465, 302] width 680 height 333
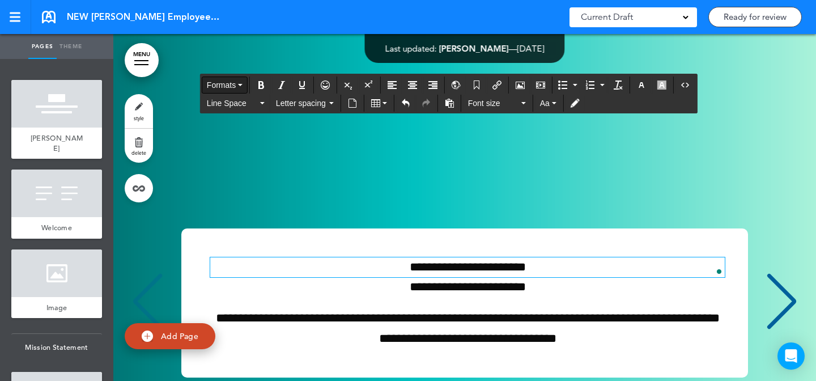
click at [234, 83] on span "Formats" at bounding box center [221, 84] width 29 height 9
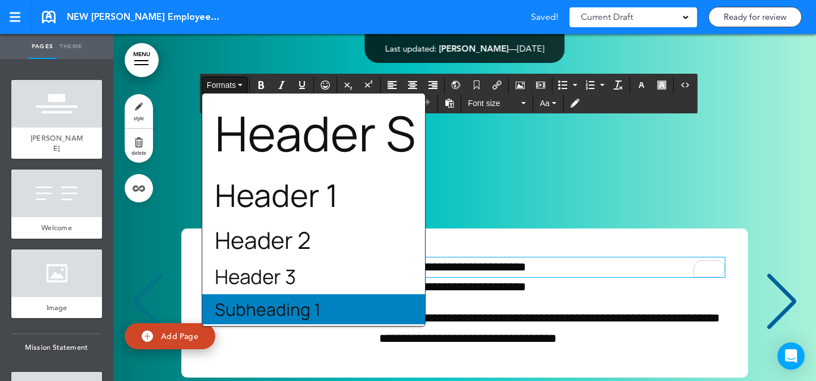
click at [323, 315] on div "Subheading 1" at bounding box center [313, 309] width 223 height 30
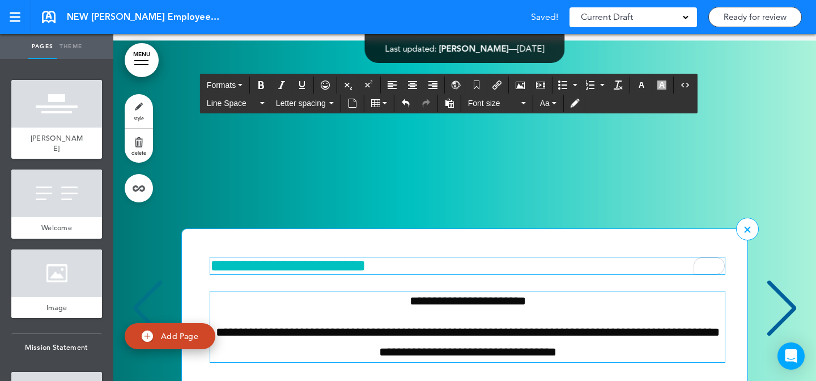
scroll to position [3848, 0]
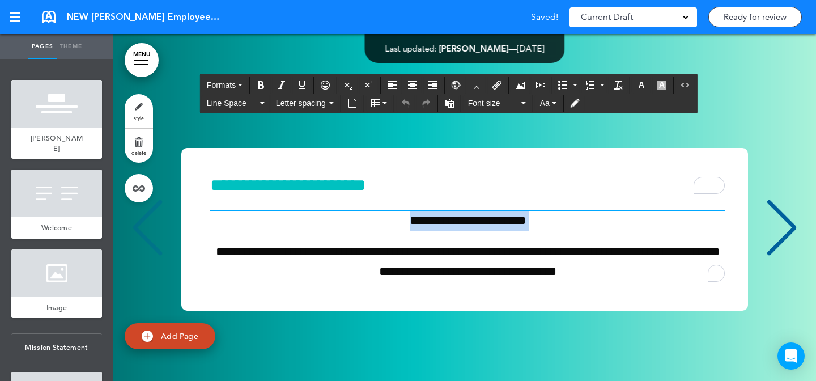
drag, startPoint x: 217, startPoint y: 271, endPoint x: 213, endPoint y: 161, distance: 110.6
click at [213, 161] on div "**********" at bounding box center [465, 228] width 680 height 333
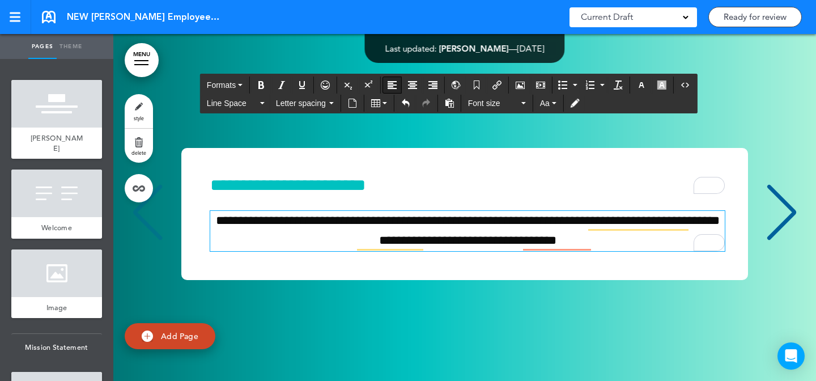
click at [395, 82] on icon "Align left" at bounding box center [392, 84] width 9 height 9
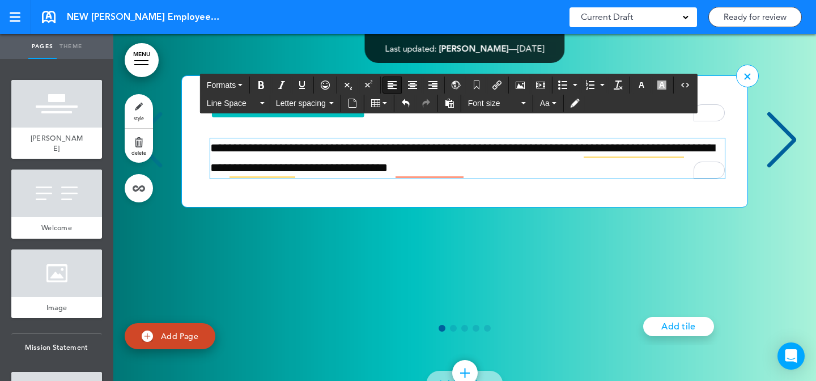
scroll to position [3985, 0]
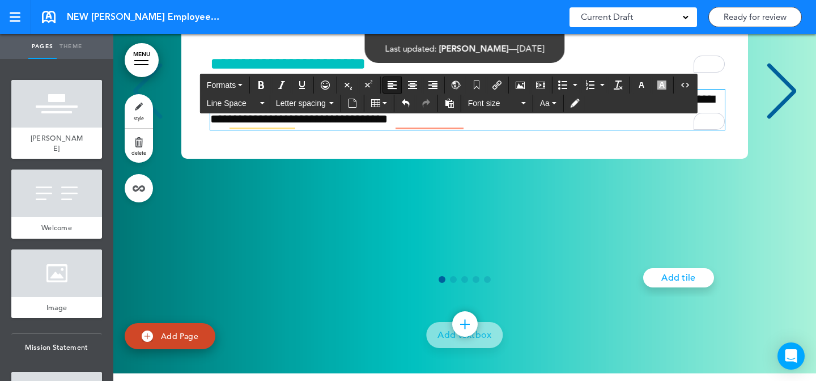
click at [452, 283] on span "Go to slide 2" at bounding box center [453, 279] width 7 height 7
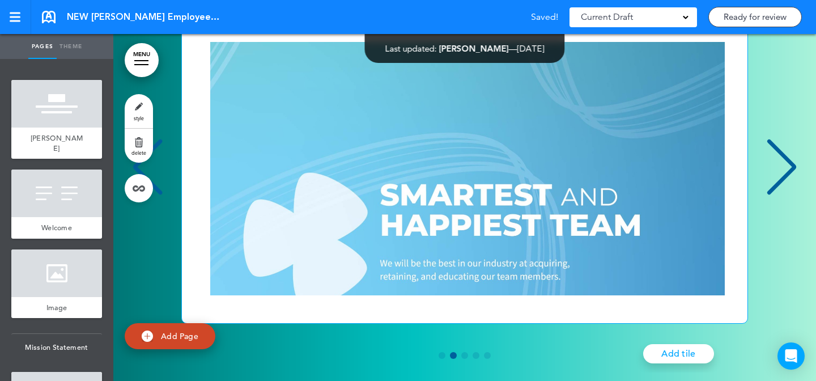
scroll to position [3852, 0]
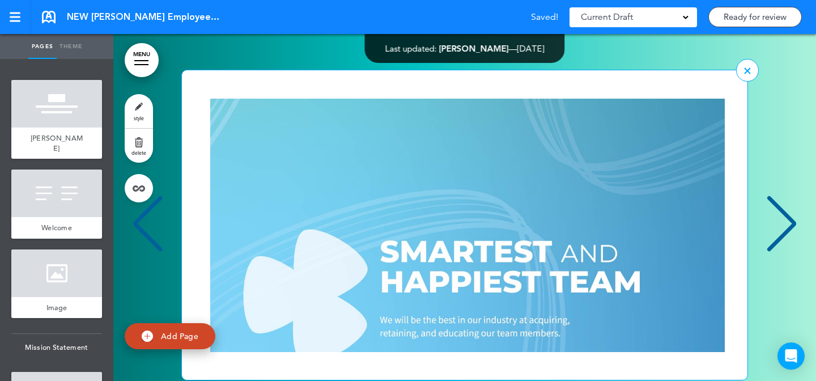
click at [517, 163] on img "2 / 5" at bounding box center [467, 244] width 515 height 290
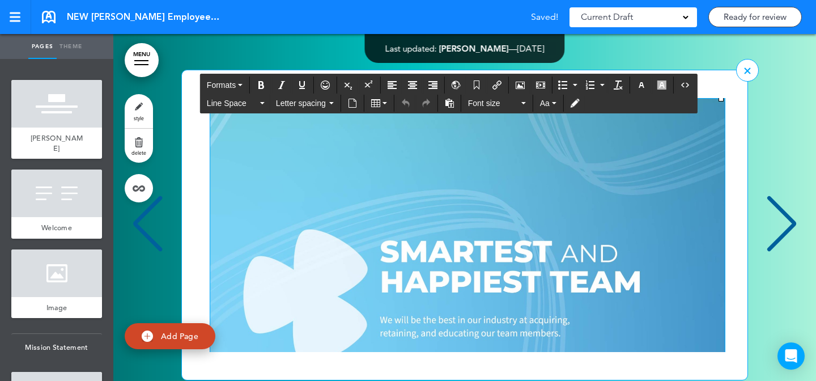
scroll to position [130, 0]
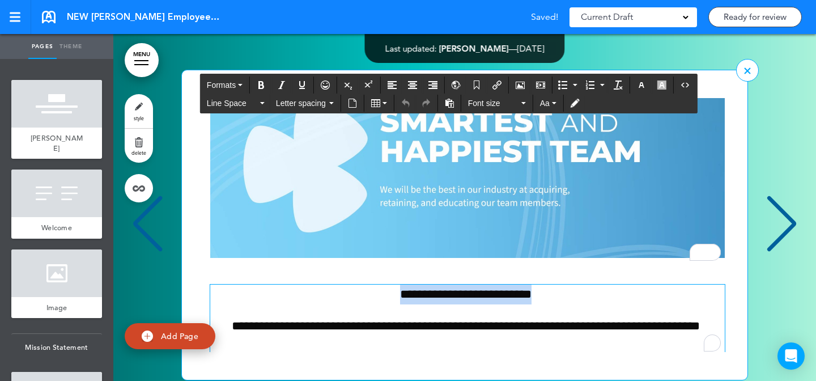
drag, startPoint x: 574, startPoint y: 311, endPoint x: 354, endPoint y: 285, distance: 221.5
click at [354, 285] on div "**********" at bounding box center [459, 225] width 554 height 254
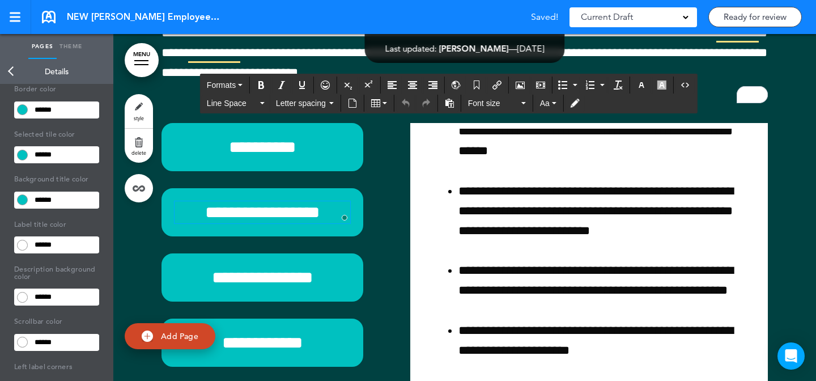
scroll to position [551, 0]
click at [137, 110] on link "style" at bounding box center [139, 111] width 28 height 34
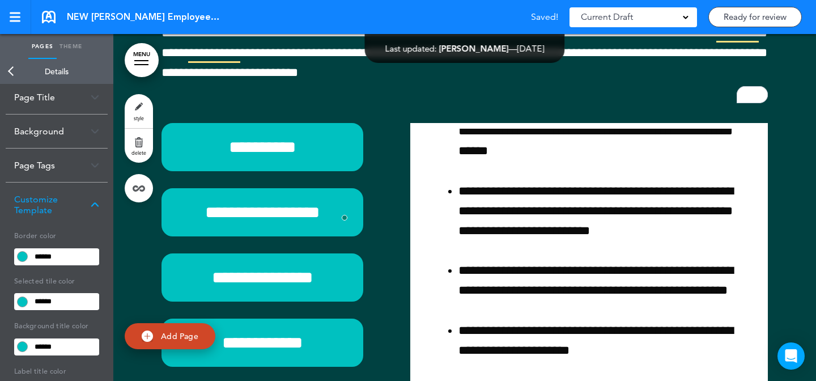
scroll to position [0, 0]
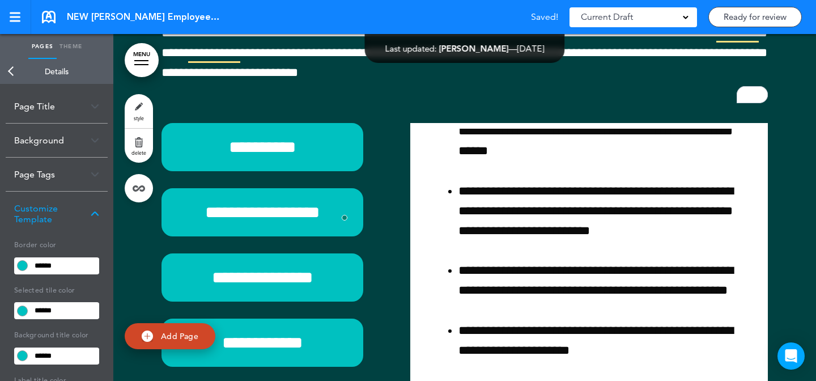
click at [67, 143] on div "Background" at bounding box center [57, 140] width 102 height 33
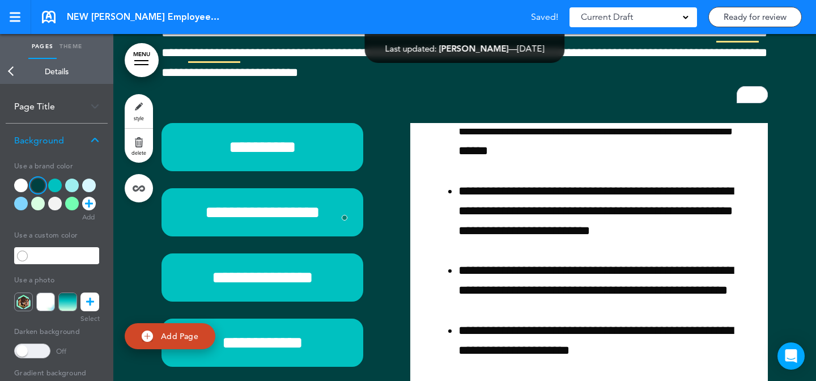
click at [37, 186] on div at bounding box center [38, 186] width 14 height 14
type input "******"
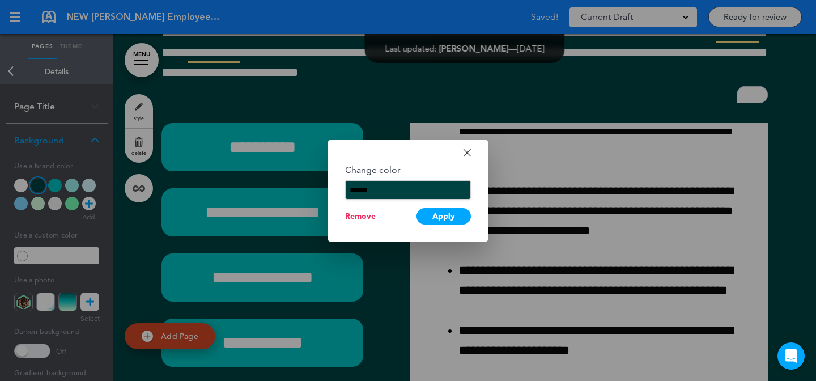
click at [366, 197] on input "******" at bounding box center [408, 189] width 126 height 19
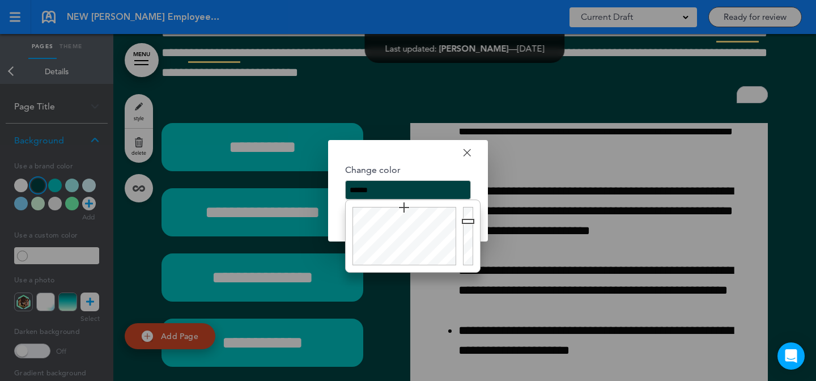
click at [366, 197] on input "******" at bounding box center [408, 189] width 126 height 19
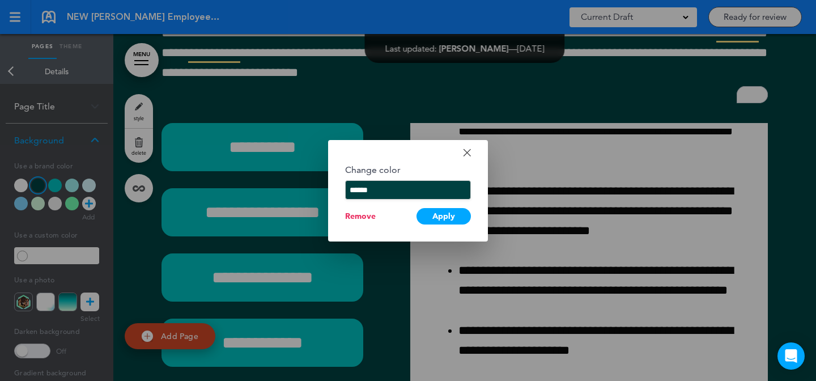
click at [19, 154] on div at bounding box center [408, 190] width 816 height 381
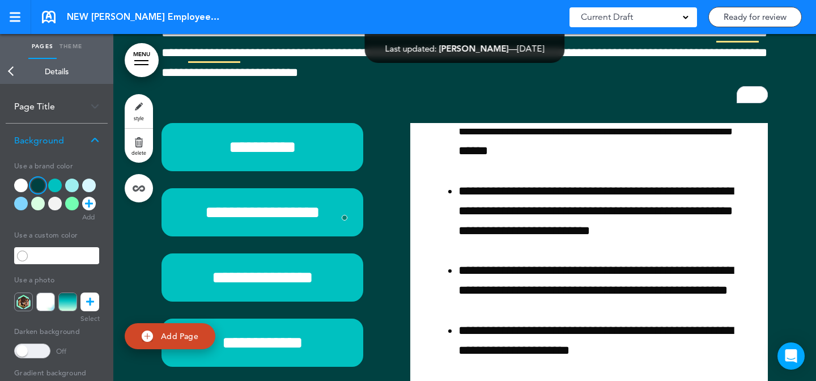
scroll to position [190, 0]
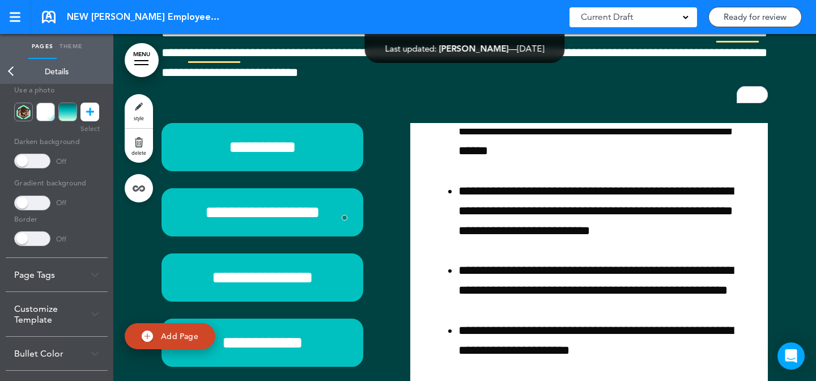
click at [49, 312] on div "Customize Template" at bounding box center [57, 314] width 102 height 44
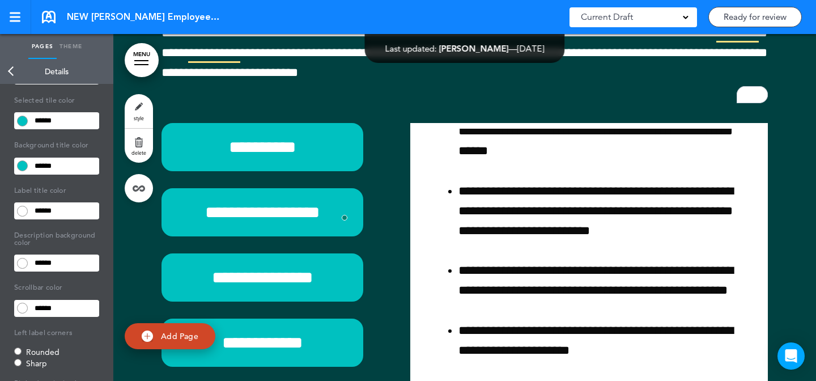
scroll to position [392, 0]
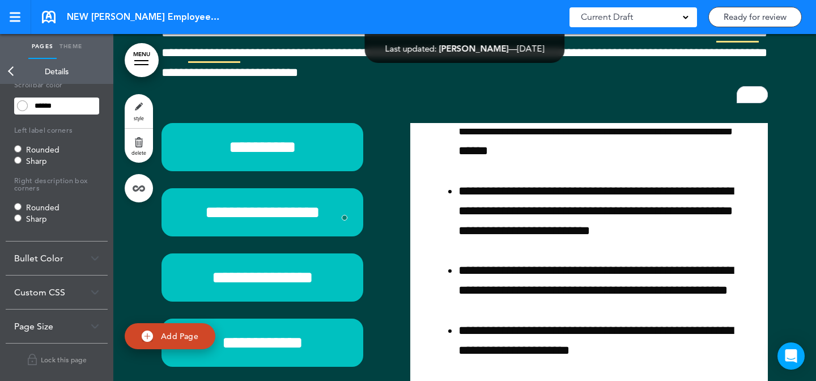
click at [79, 259] on div "Bullet Color" at bounding box center [57, 257] width 102 height 33
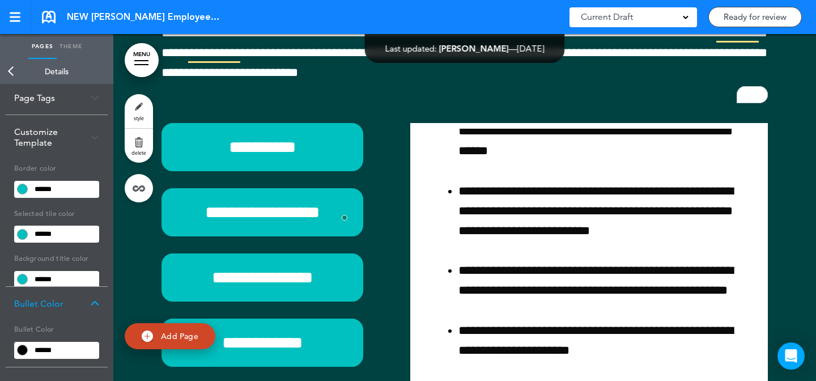
scroll to position [62, 0]
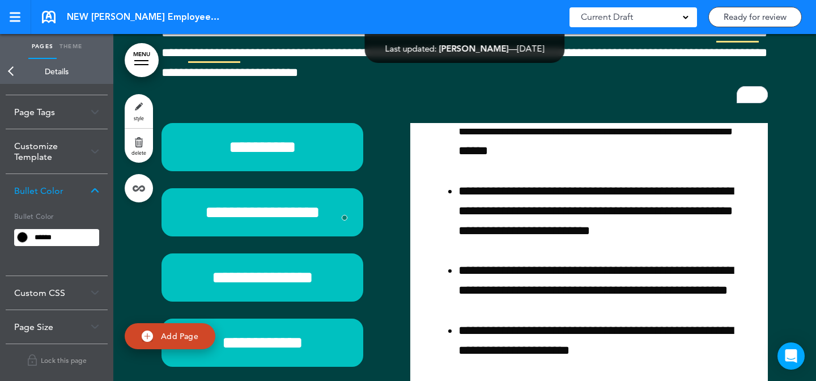
click at [79, 237] on input "******" at bounding box center [65, 238] width 69 height 16
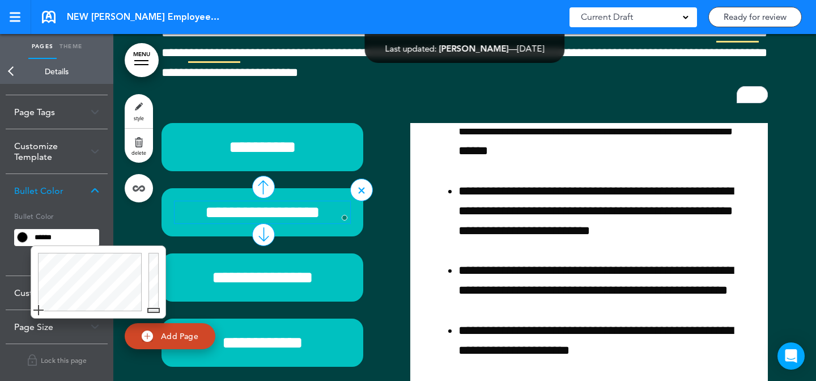
paste input "text"
type input "******"
click at [82, 170] on div "Customize Template" at bounding box center [57, 151] width 102 height 44
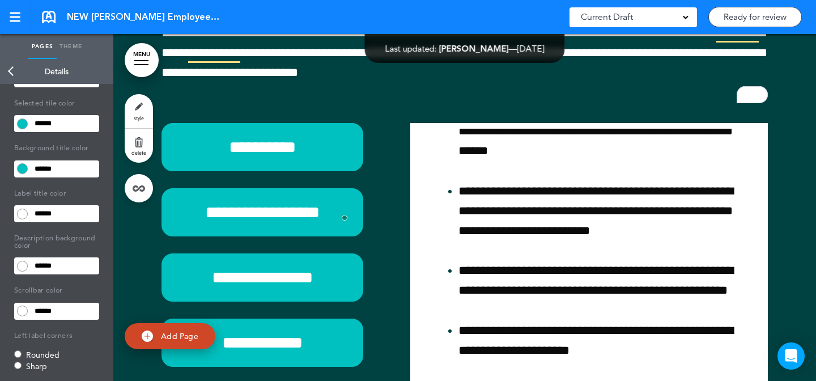
scroll to position [185, 0]
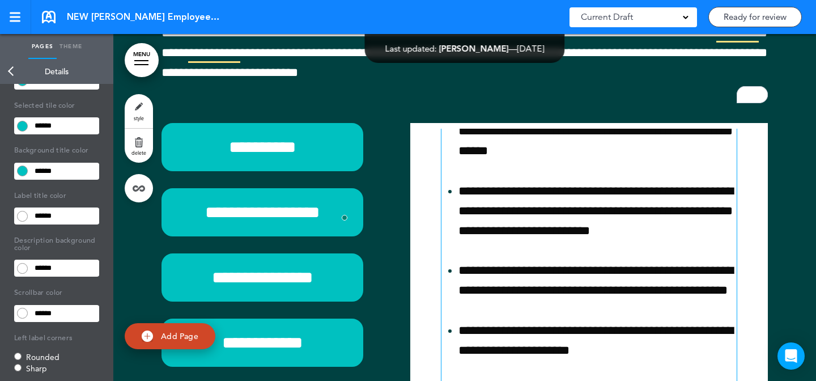
click at [478, 281] on span "**********" at bounding box center [596, 280] width 275 height 32
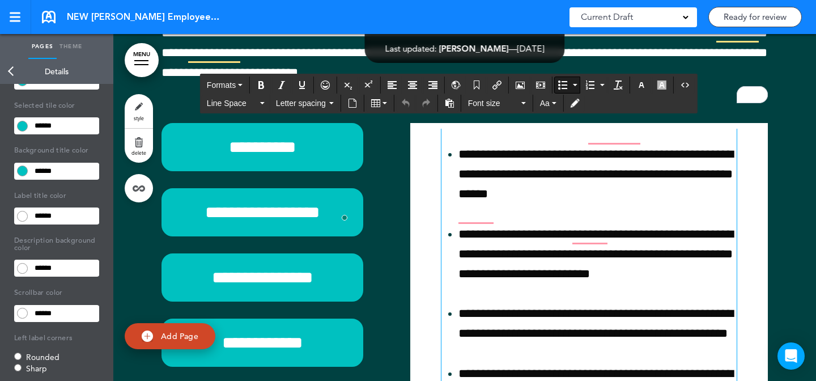
scroll to position [551, 0]
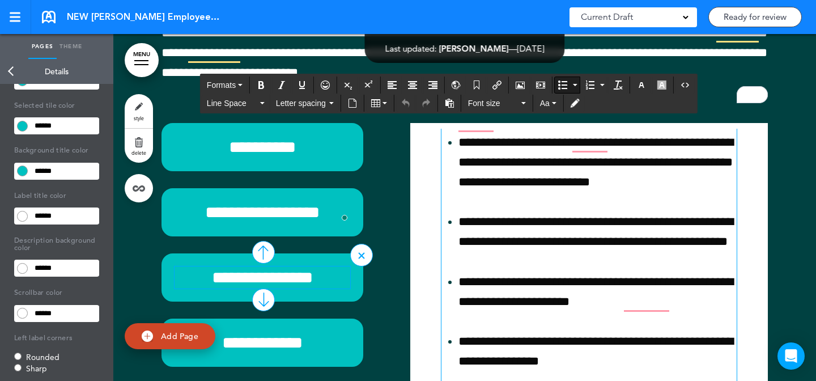
click at [308, 288] on h6 "**********" at bounding box center [263, 277] width 176 height 22
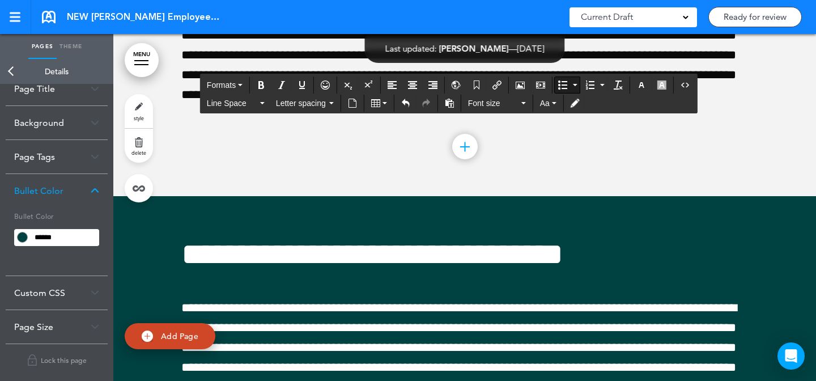
scroll to position [13239, 0]
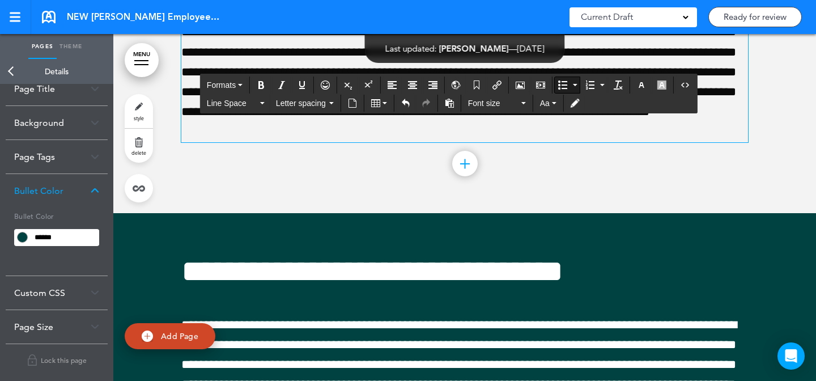
click at [435, 142] on p at bounding box center [464, 22] width 567 height 239
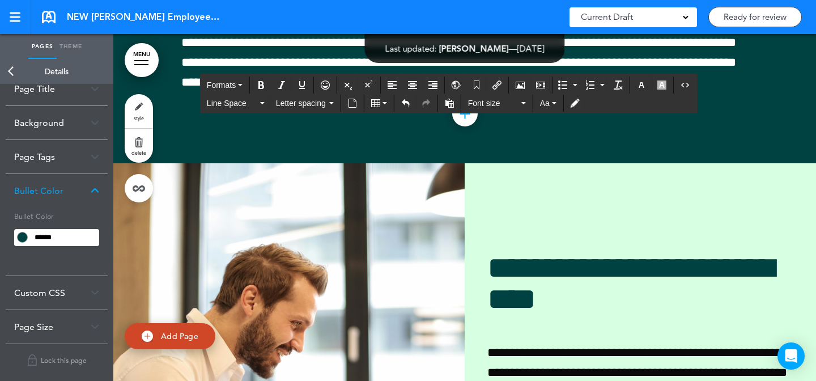
scroll to position [13663, 0]
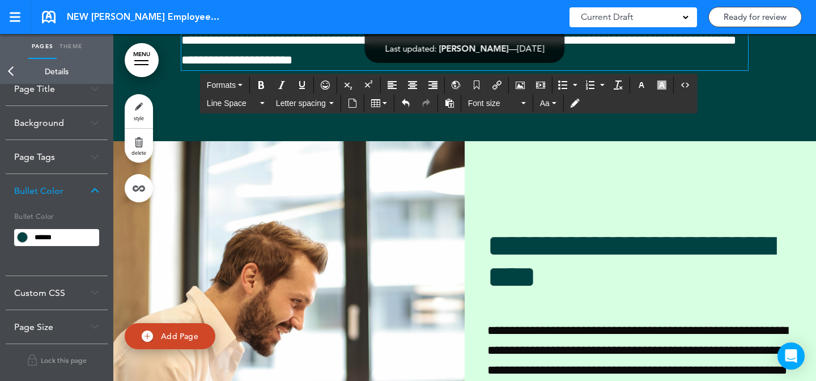
click at [727, 66] on span "**********" at bounding box center [458, 0] width 555 height 132
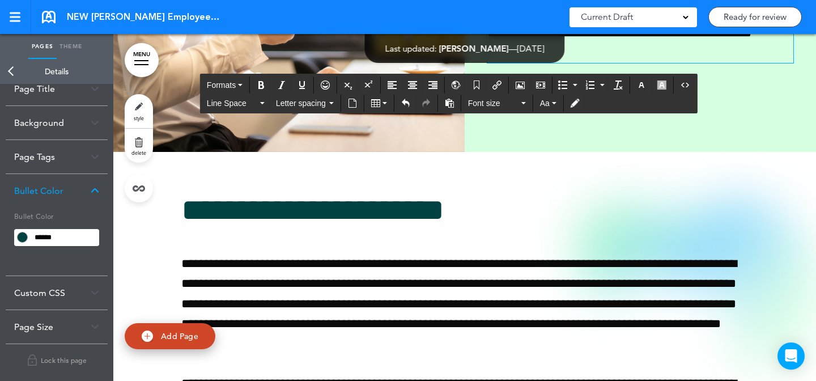
scroll to position [14077, 0]
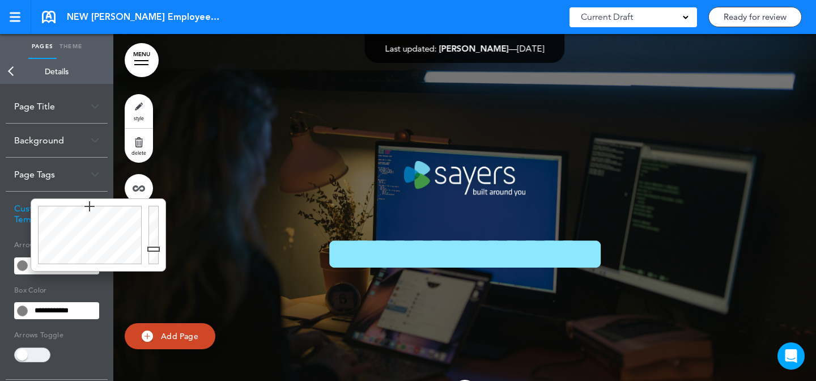
type input "******"
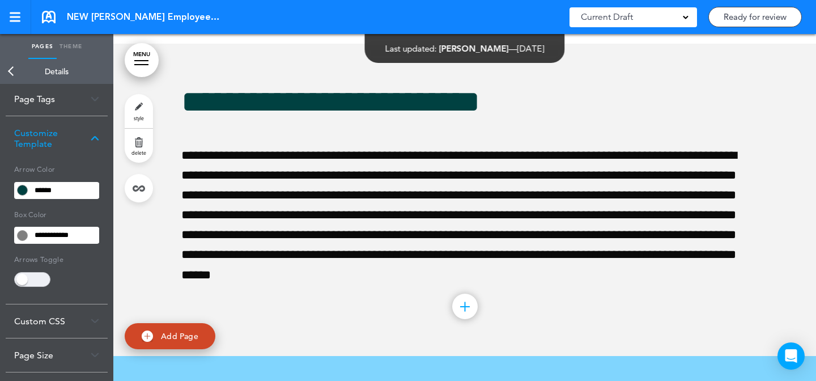
scroll to position [22669, 0]
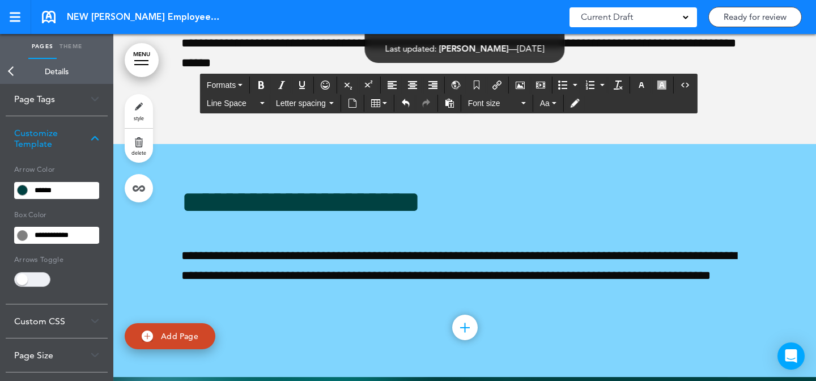
scroll to position [22957, 0]
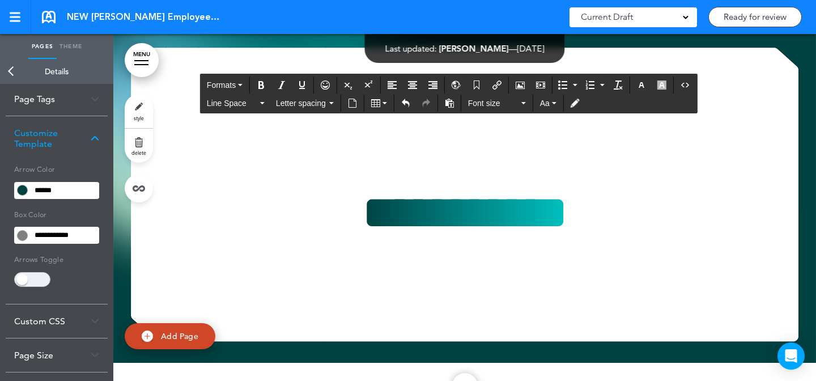
scroll to position [23304, 0]
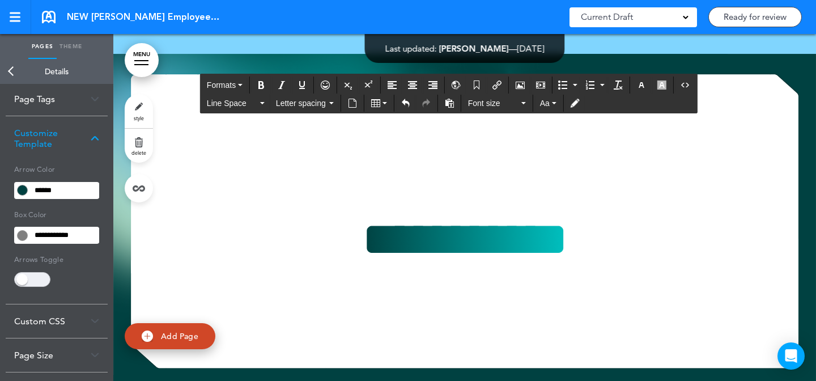
click at [144, 107] on link "style" at bounding box center [139, 111] width 28 height 34
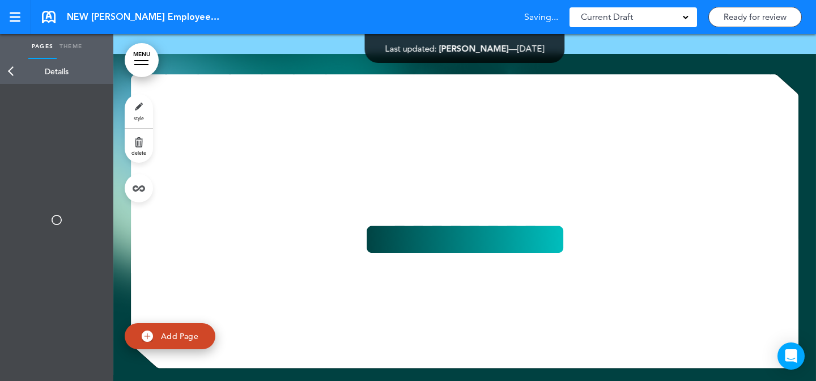
scroll to position [0, 0]
click at [175, 334] on span "Add Page" at bounding box center [179, 336] width 37 height 10
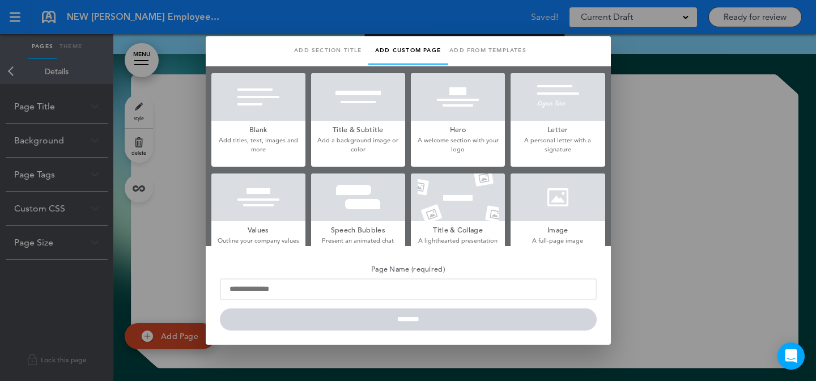
click at [532, 189] on div at bounding box center [558, 197] width 94 height 48
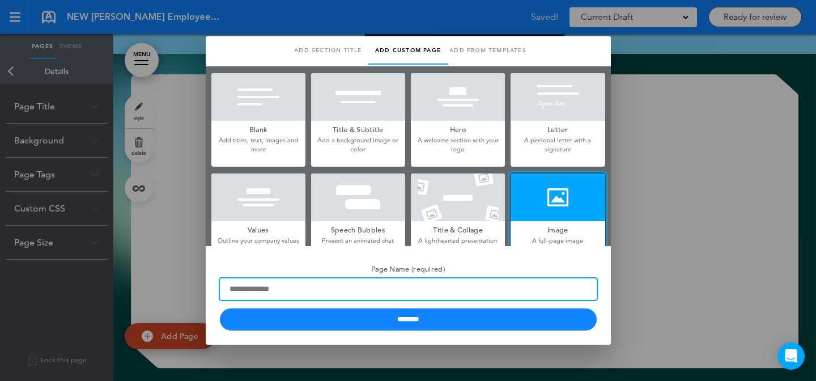
click at [348, 289] on input "Page Name (required)" at bounding box center [408, 289] width 377 height 22
type input "*****"
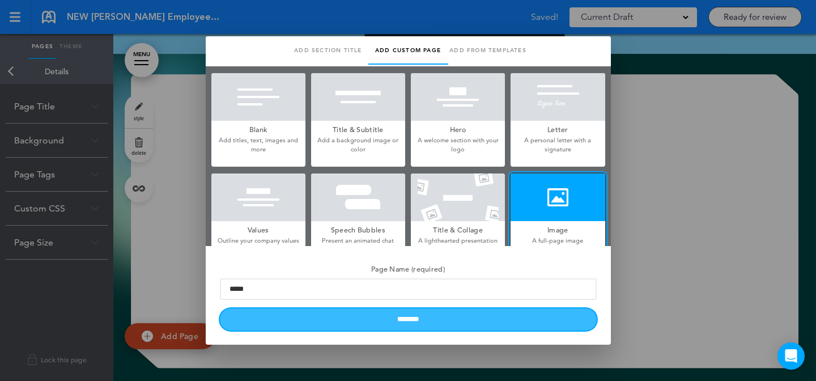
click at [303, 320] on input "********" at bounding box center [408, 319] width 377 height 22
